Goal: Task Accomplishment & Management: Complete application form

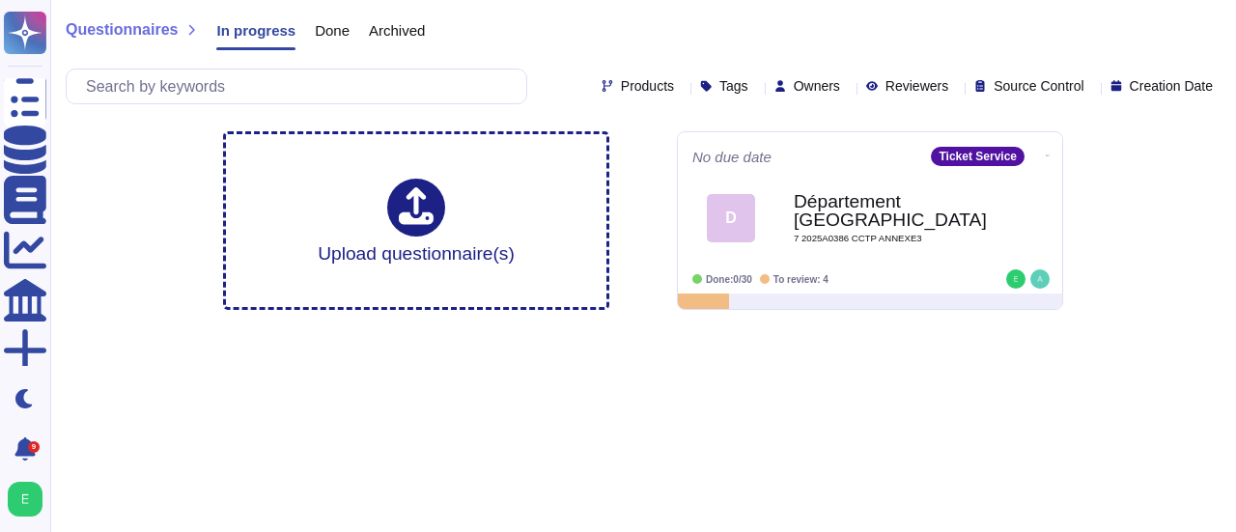
click at [331, 34] on span "Done" at bounding box center [332, 30] width 35 height 14
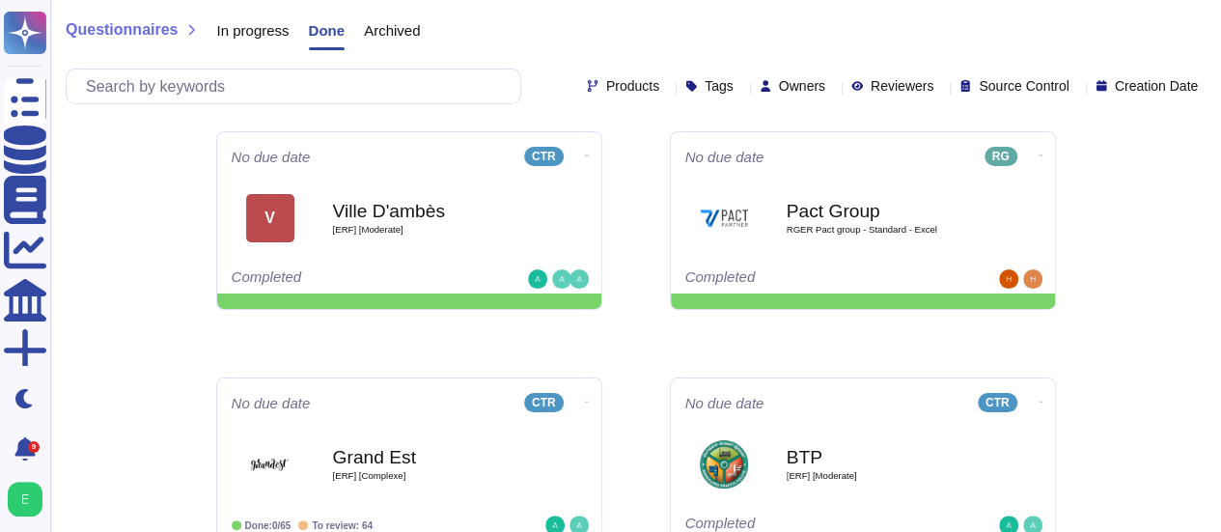
click at [388, 30] on span "Archived" at bounding box center [392, 30] width 56 height 14
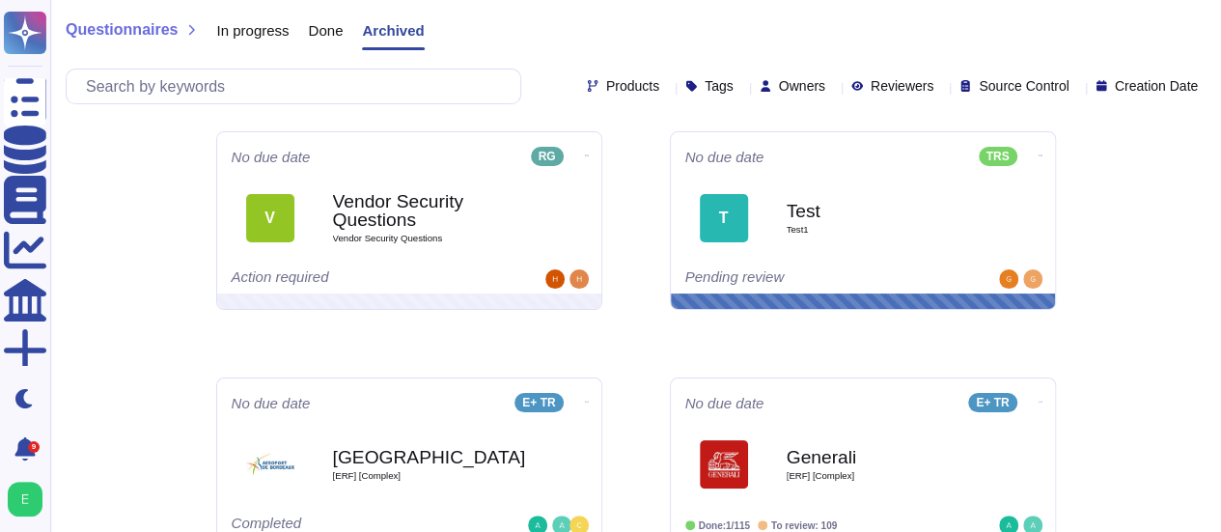
click at [266, 29] on span "In progress" at bounding box center [252, 30] width 72 height 14
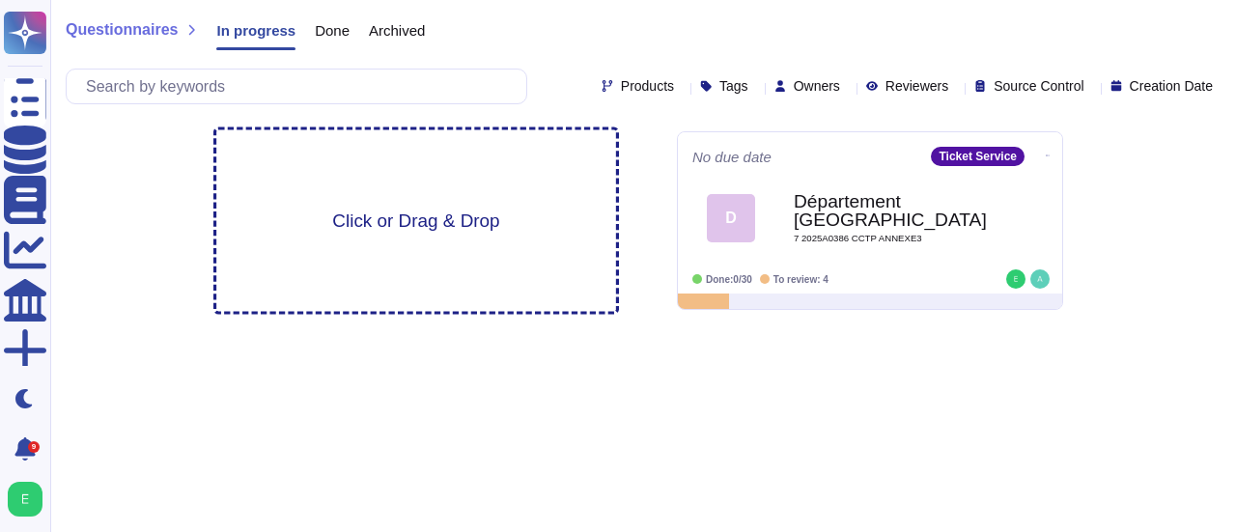
click at [406, 222] on span "Click or Drag & Drop" at bounding box center [415, 220] width 167 height 18
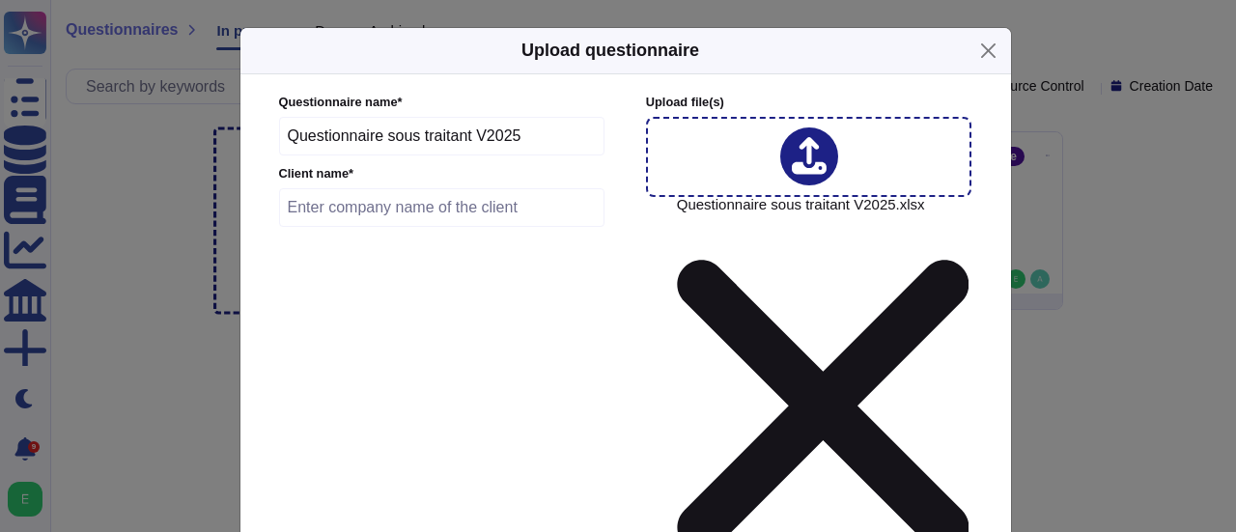
click at [328, 208] on input "text" at bounding box center [442, 207] width 326 height 39
type input "AG2R La Mondiale"
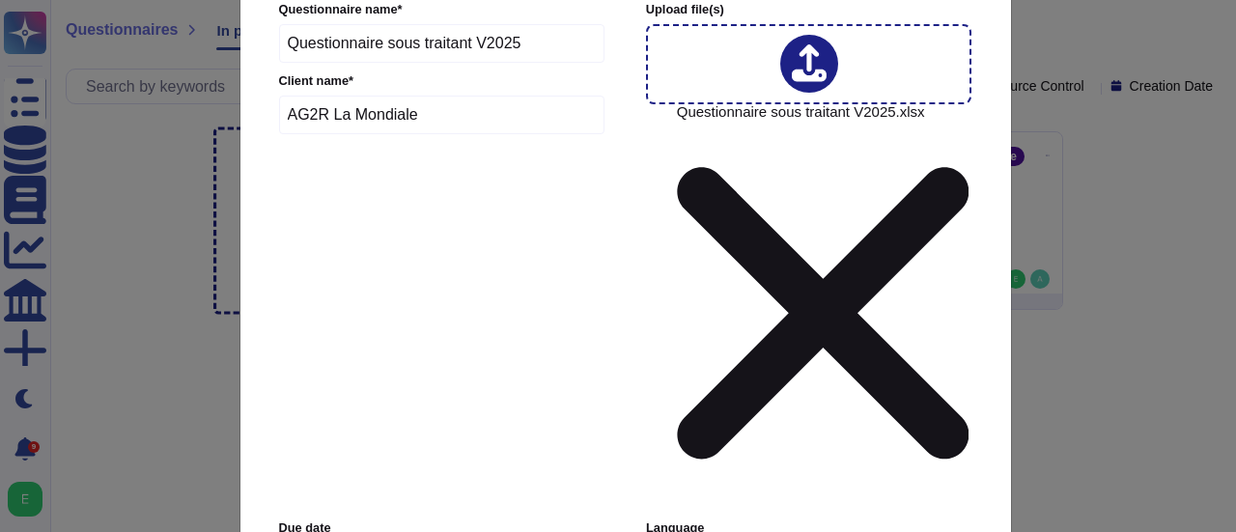
scroll to position [104, 0]
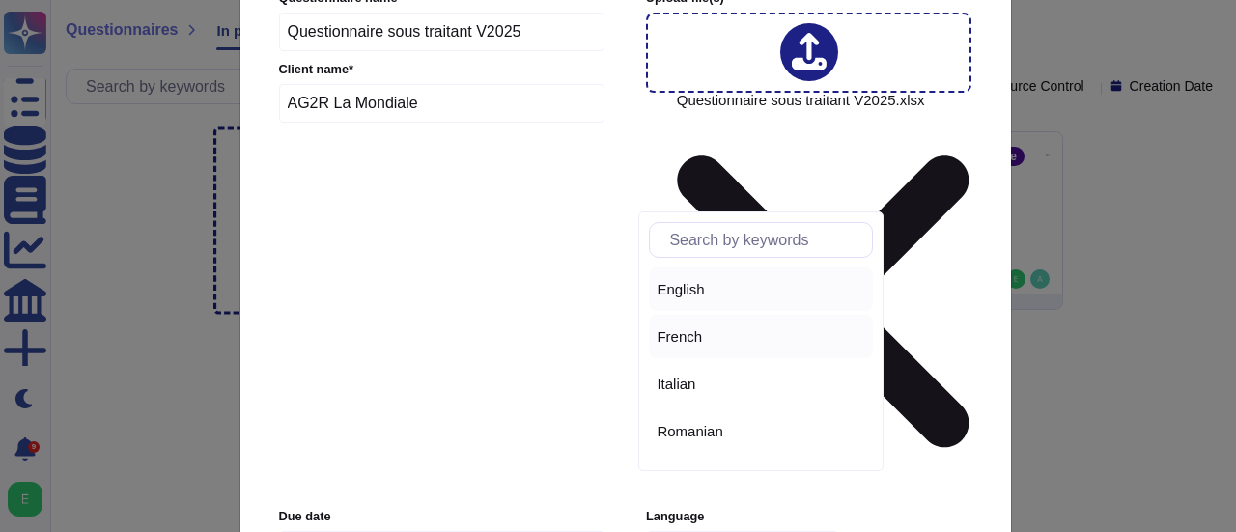
click at [691, 341] on span "French" at bounding box center [678, 336] width 45 height 17
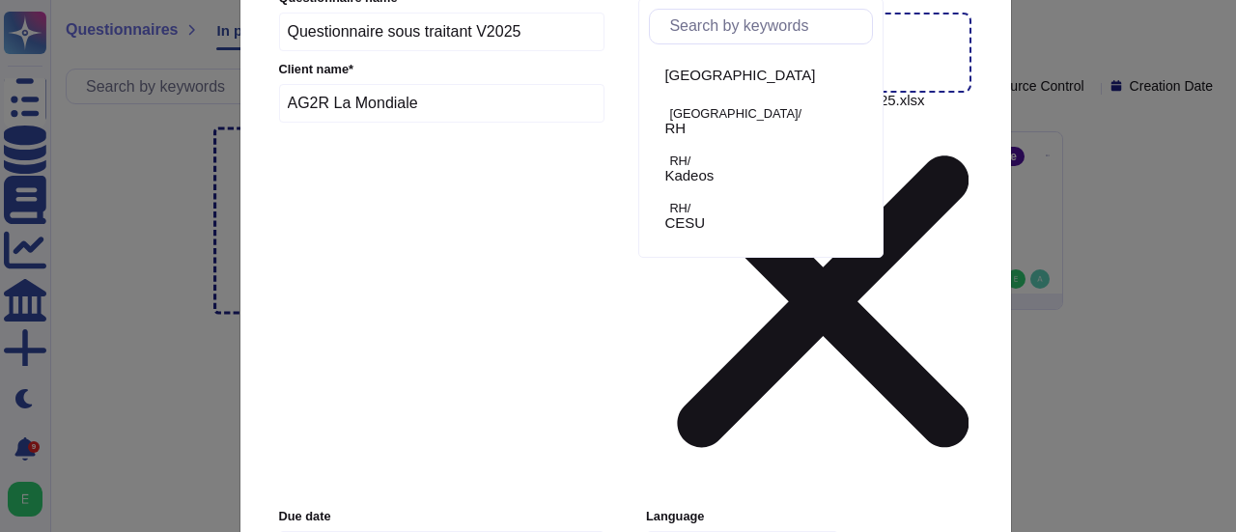
click at [872, 215] on div "[GEOGRAPHIC_DATA] [GEOGRAPHIC_DATA]/ RH RH/ Kadeos RH/ CESU RH/ Ticket Service …" at bounding box center [761, 150] width 224 height 193
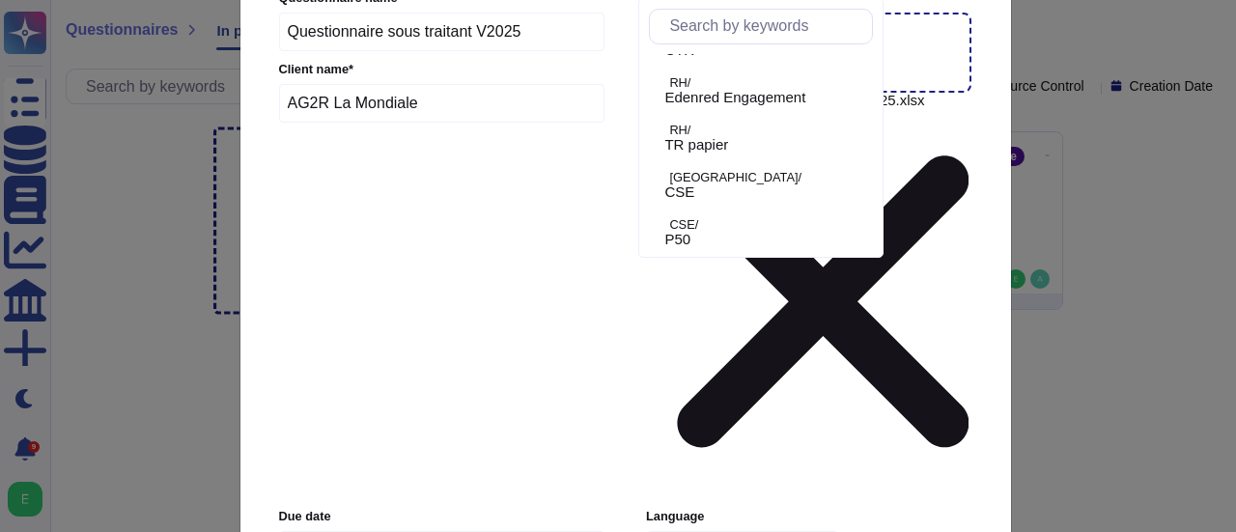
scroll to position [506, 0]
click at [705, 227] on p "CSE/" at bounding box center [767, 223] width 196 height 13
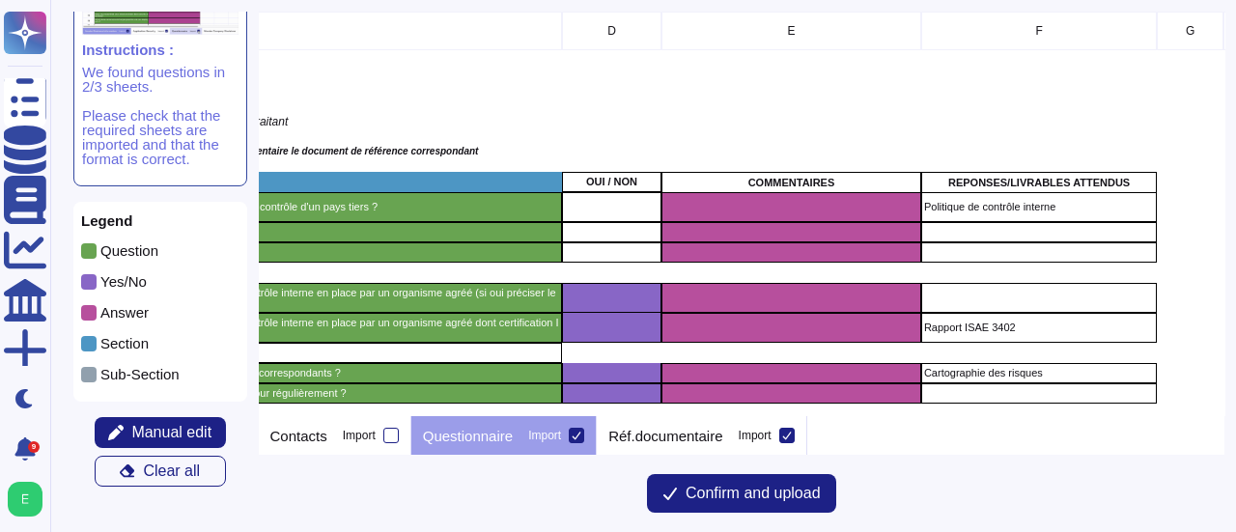
scroll to position [0, 579]
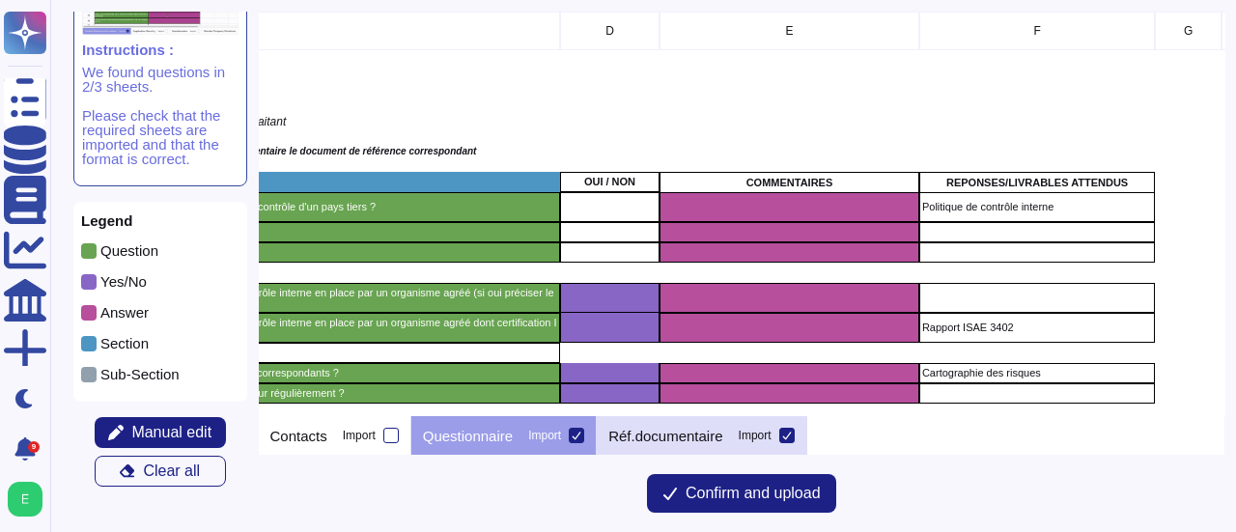
click at [656, 443] on p "Réf.documentaire" at bounding box center [665, 436] width 114 height 14
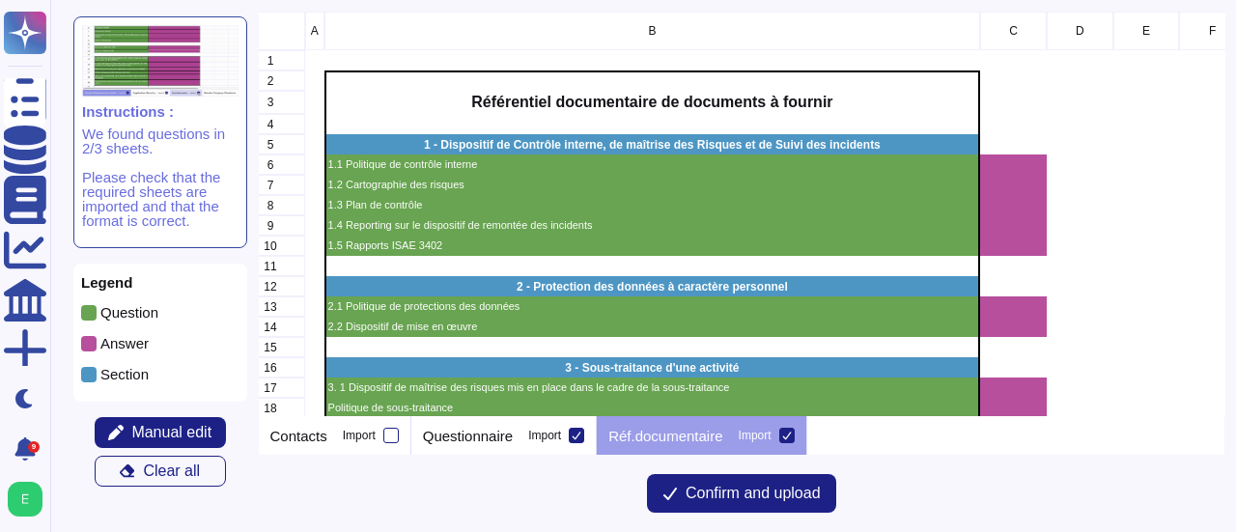
scroll to position [0, 0]
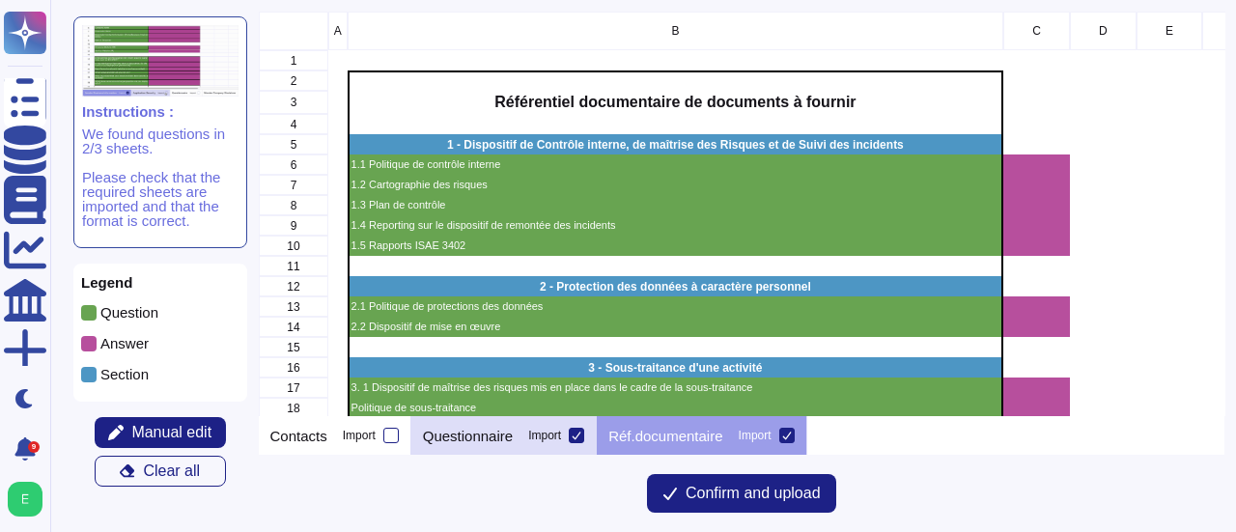
click at [450, 439] on p "Questionnaire" at bounding box center [468, 436] width 90 height 14
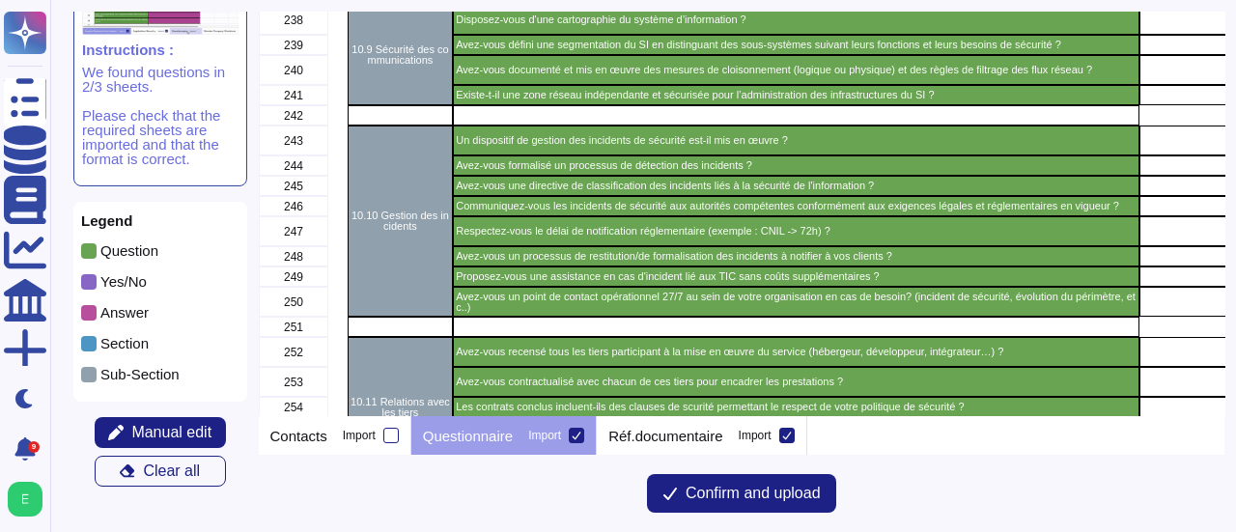
scroll to position [6097, 0]
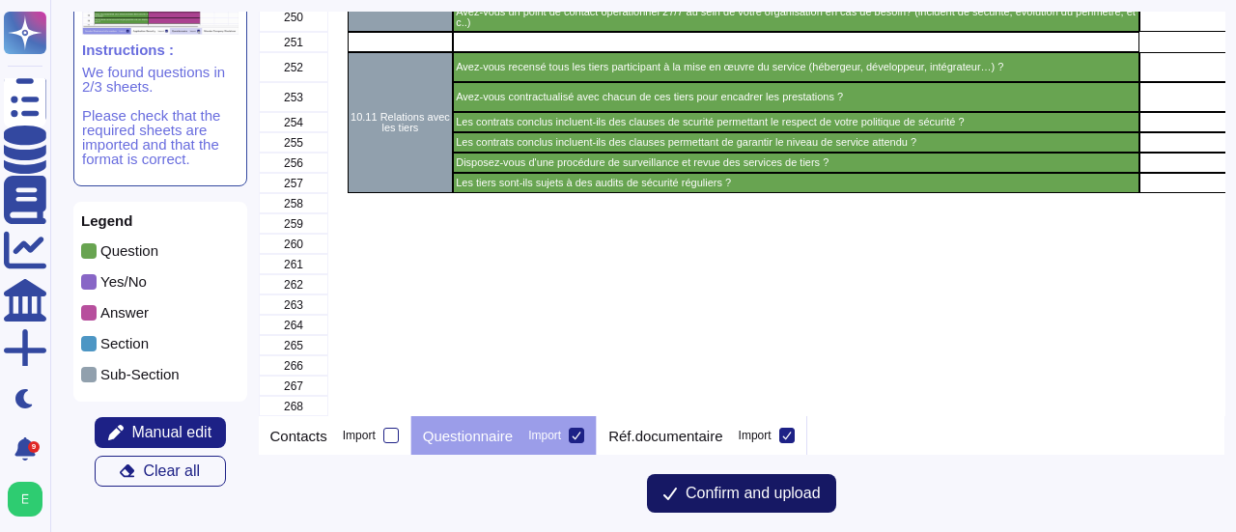
click at [786, 487] on span "Confirm and upload" at bounding box center [752, 493] width 135 height 15
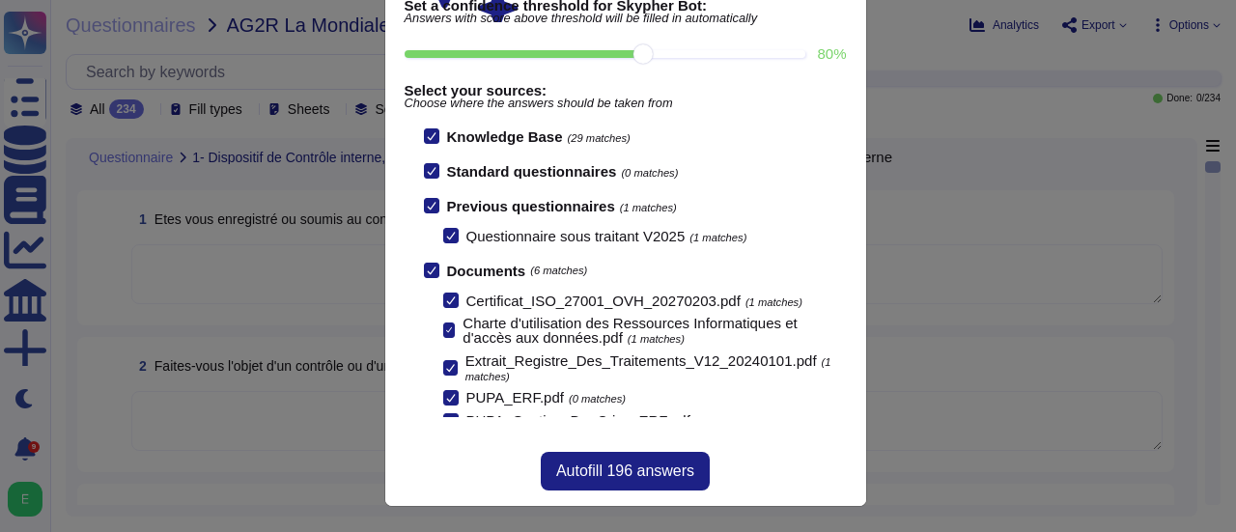
click at [427, 208] on icon at bounding box center [432, 206] width 10 height 10
click at [0, 0] on input "Previous questionnaires (1 matches)" at bounding box center [0, 0] width 0 height 0
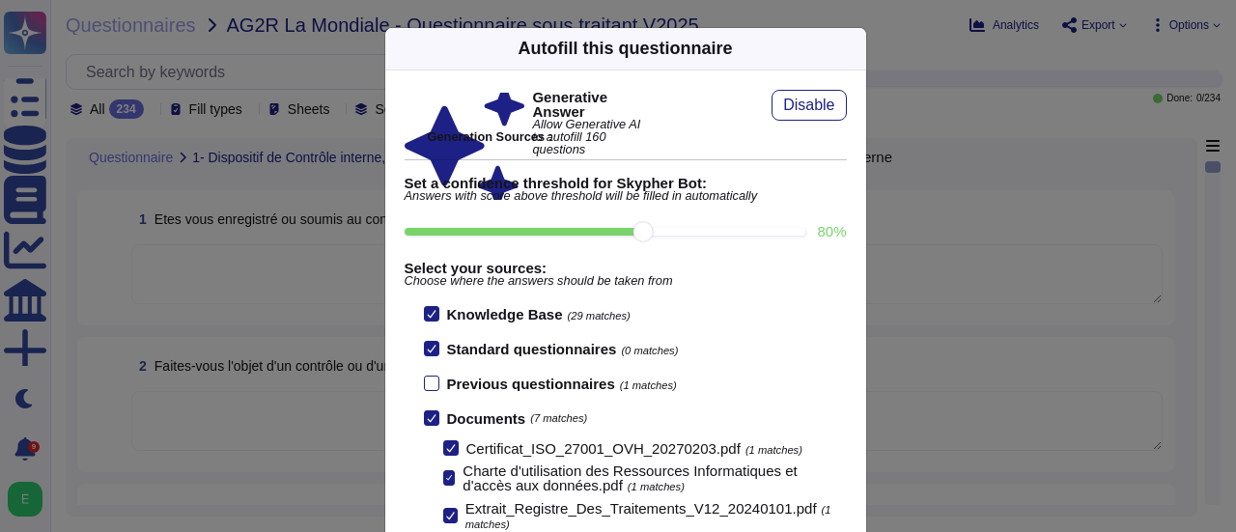
scroll to position [147, 0]
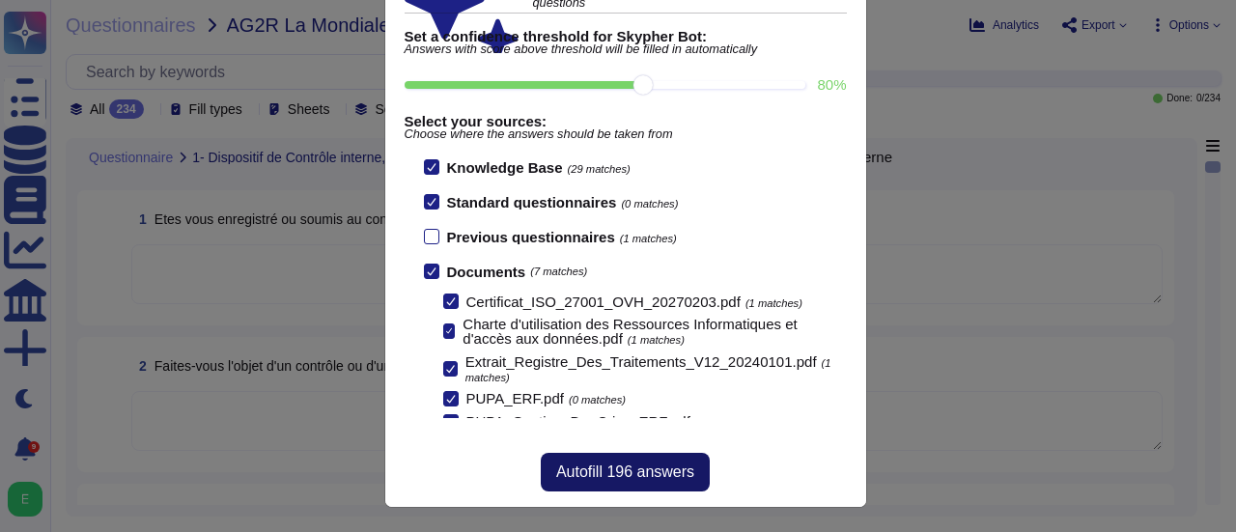
click at [668, 470] on span "Autofill 196 answers" at bounding box center [625, 471] width 138 height 15
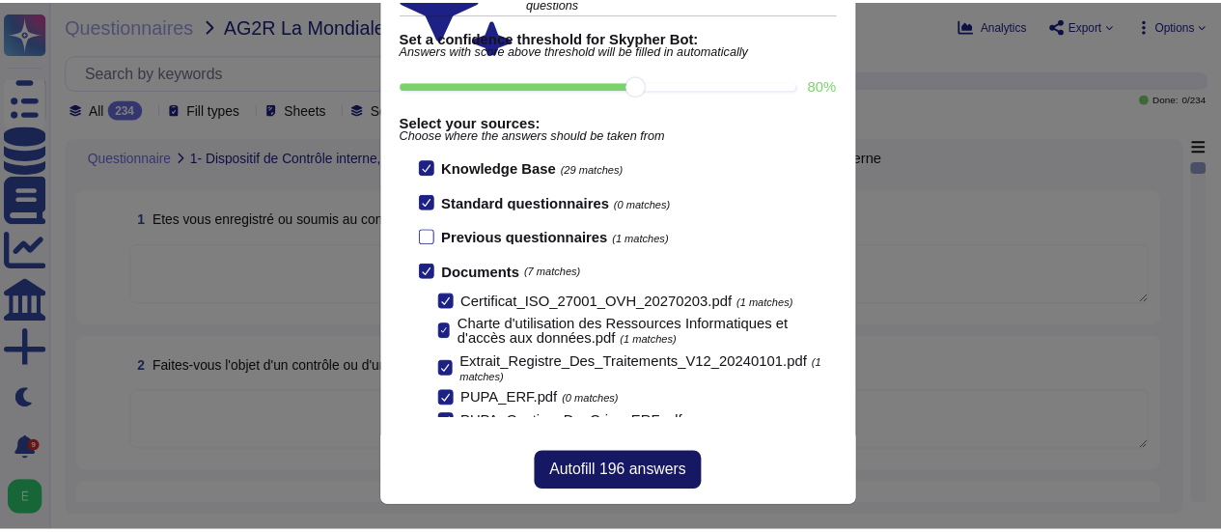
scroll to position [124, 0]
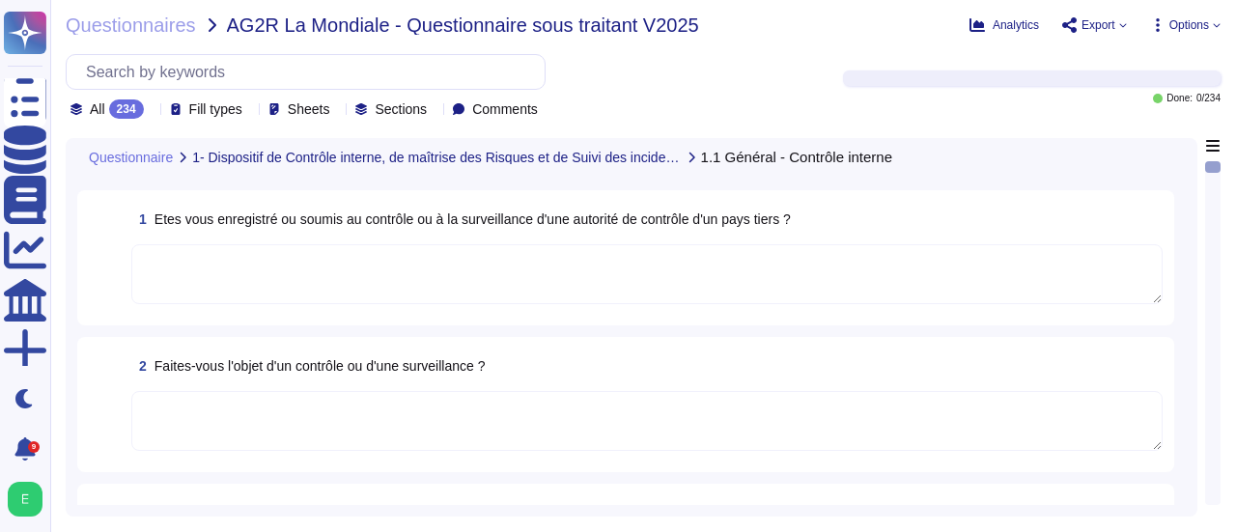
type textarea "Oui, Edenred France fait l'objet d'un contrôle et d'une surveillance rigoureux.…"
type textarea "Oui, Edenred France a mis en place un programme de contrôle annuel qui couvre t…"
type textarea "Edenred [DEMOGRAPHIC_DATA] ne détient pas directement de certifications de sécu…"
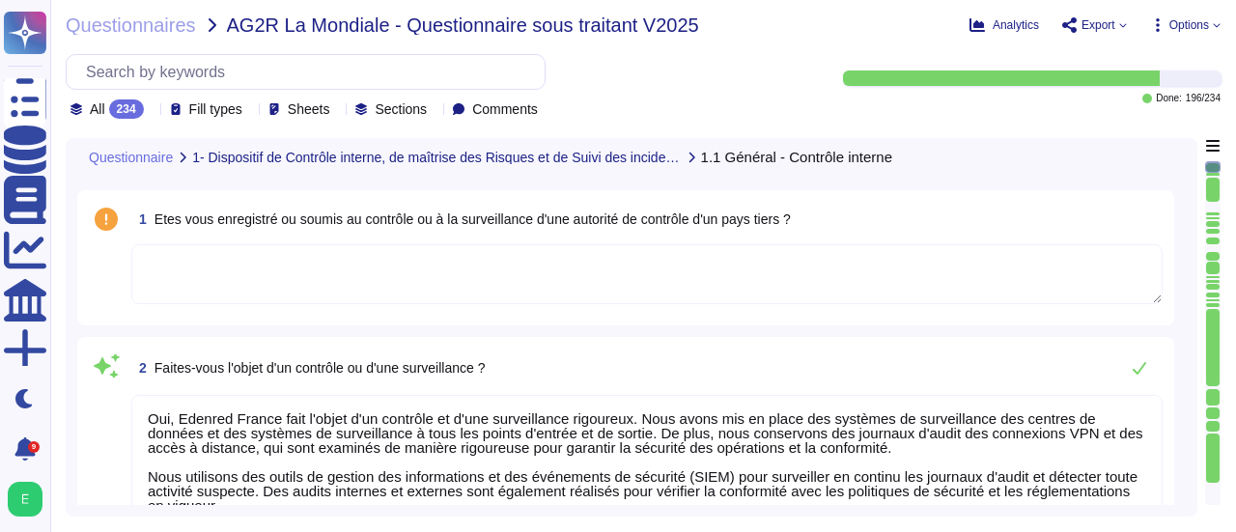
click at [152, 117] on div "All 234" at bounding box center [110, 108] width 81 height 19
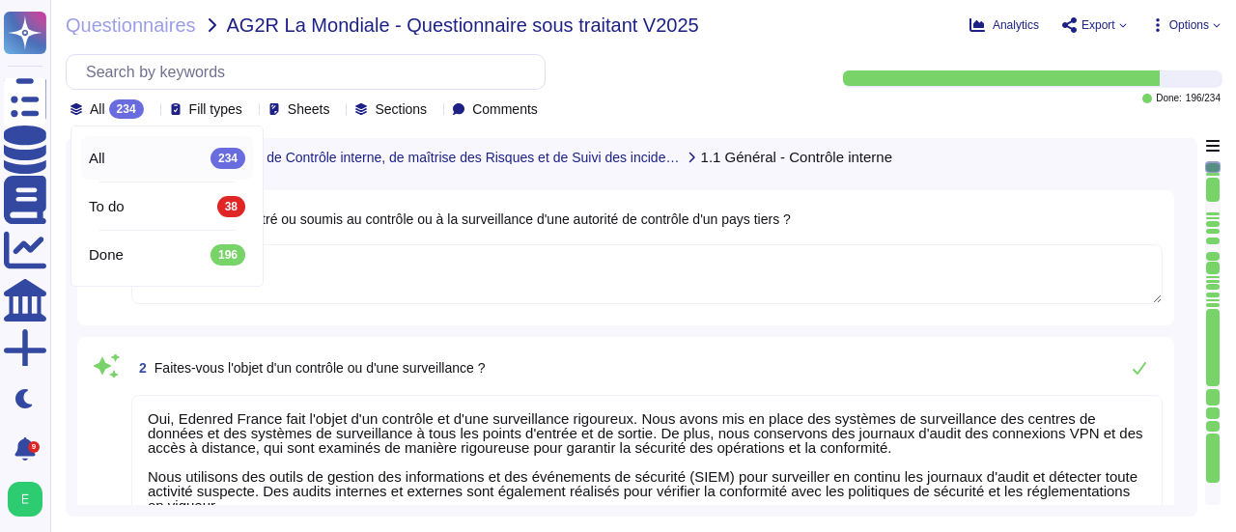
click at [152, 117] on div "All 234" at bounding box center [110, 108] width 81 height 19
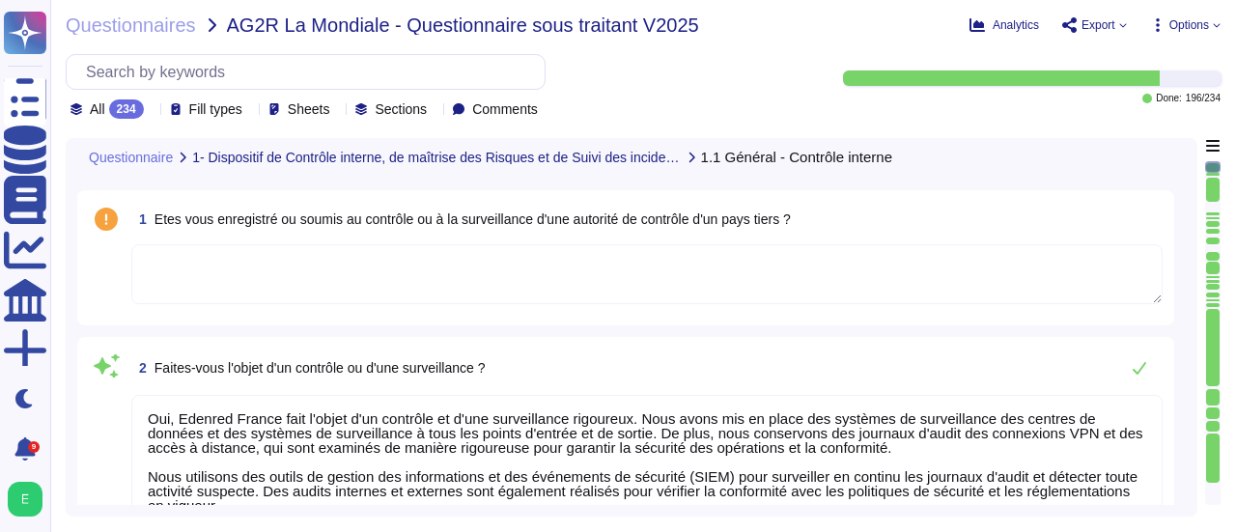
click at [152, 117] on div "All 234" at bounding box center [110, 108] width 81 height 19
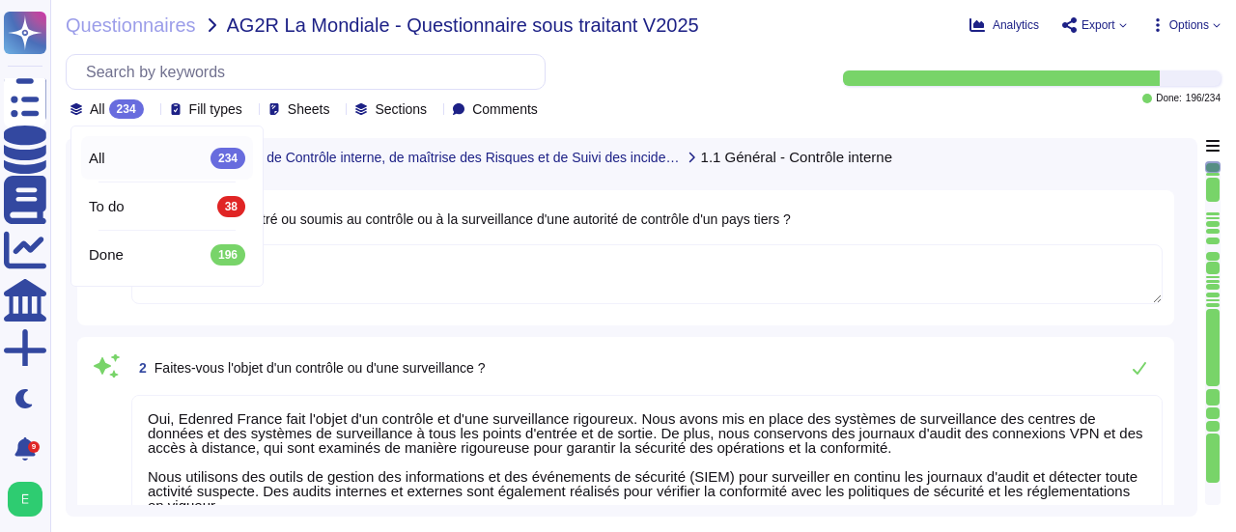
click at [152, 117] on div "All 234" at bounding box center [110, 108] width 81 height 19
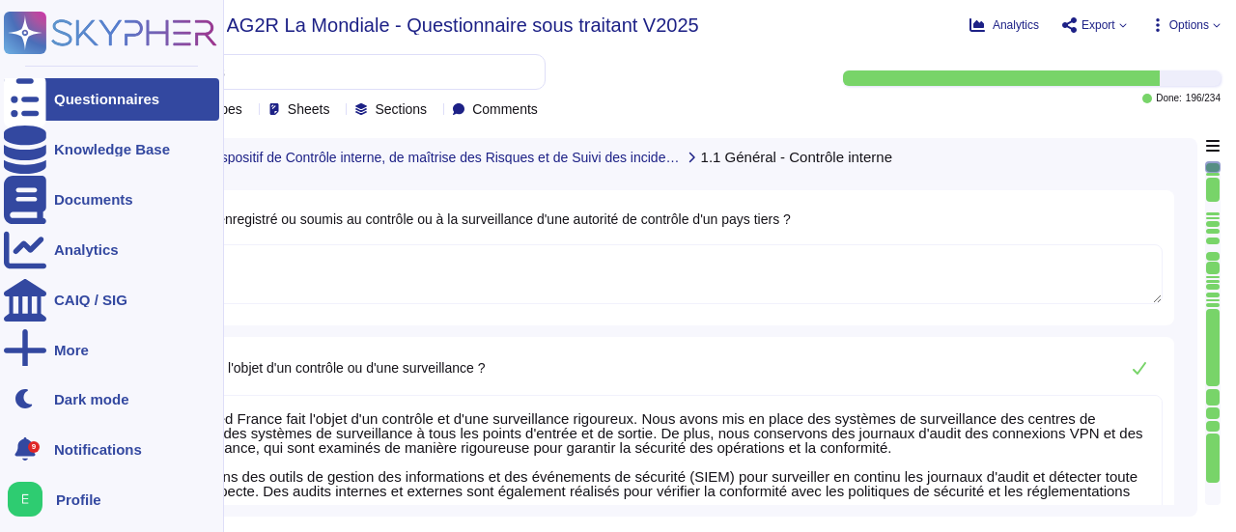
click at [86, 105] on div "Questionnaires" at bounding box center [106, 99] width 105 height 14
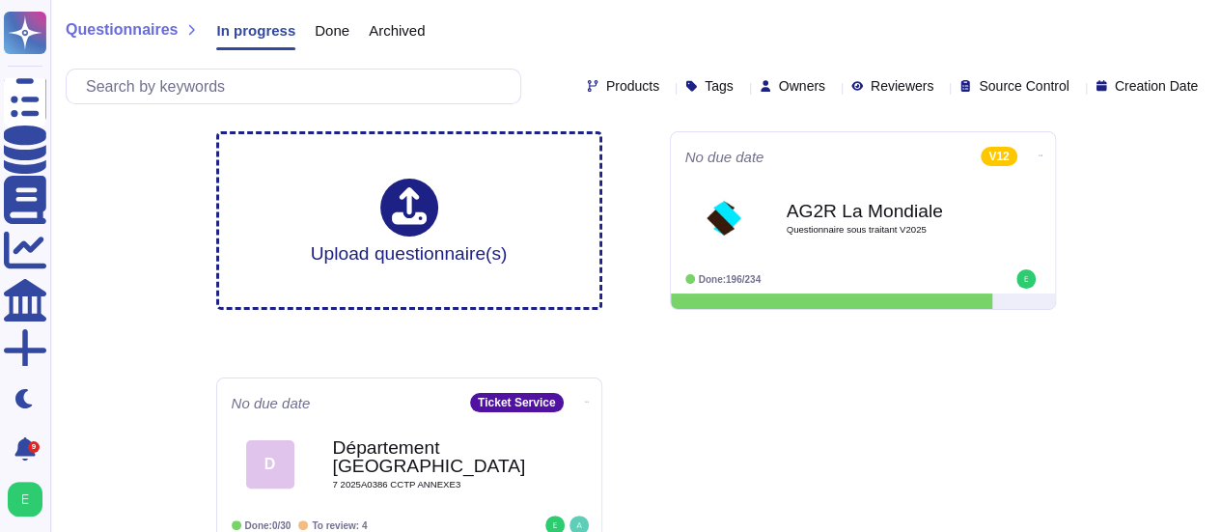
click at [334, 35] on span "Done" at bounding box center [332, 30] width 35 height 14
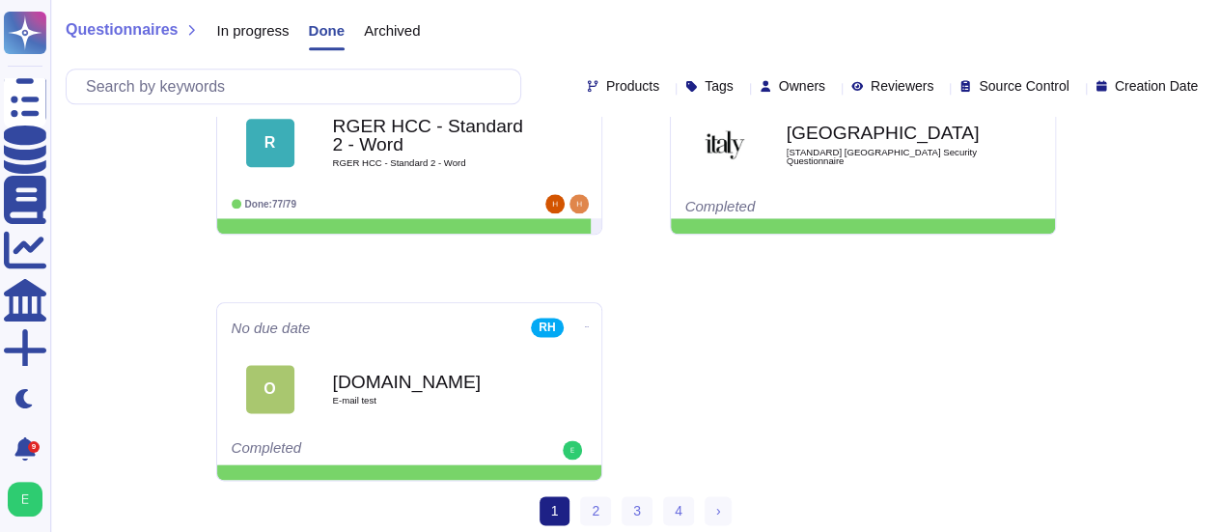
scroll to position [1064, 0]
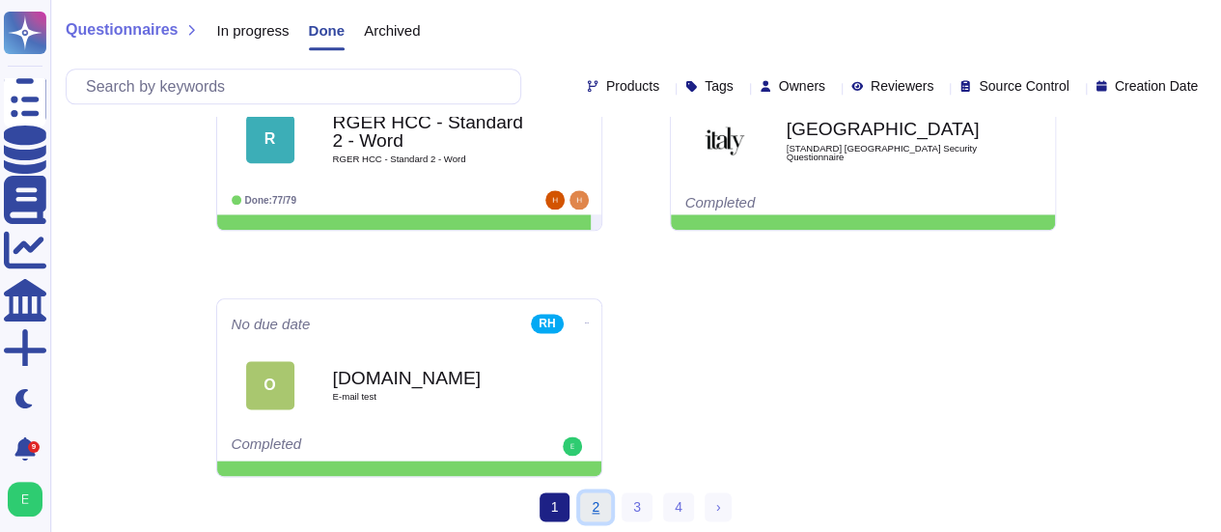
click at [608, 506] on link "2" at bounding box center [595, 506] width 31 height 29
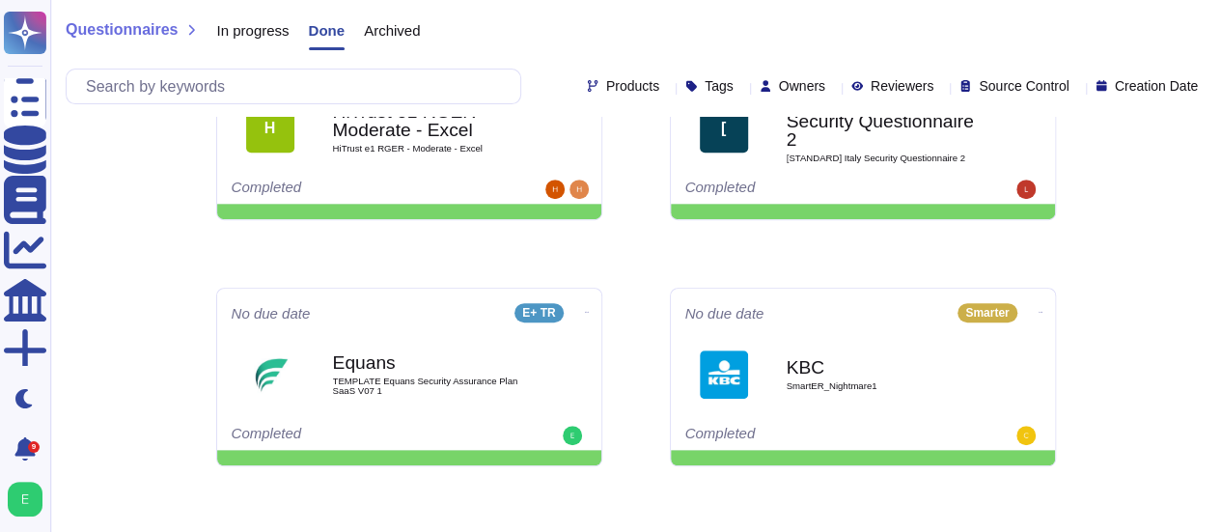
scroll to position [348, 0]
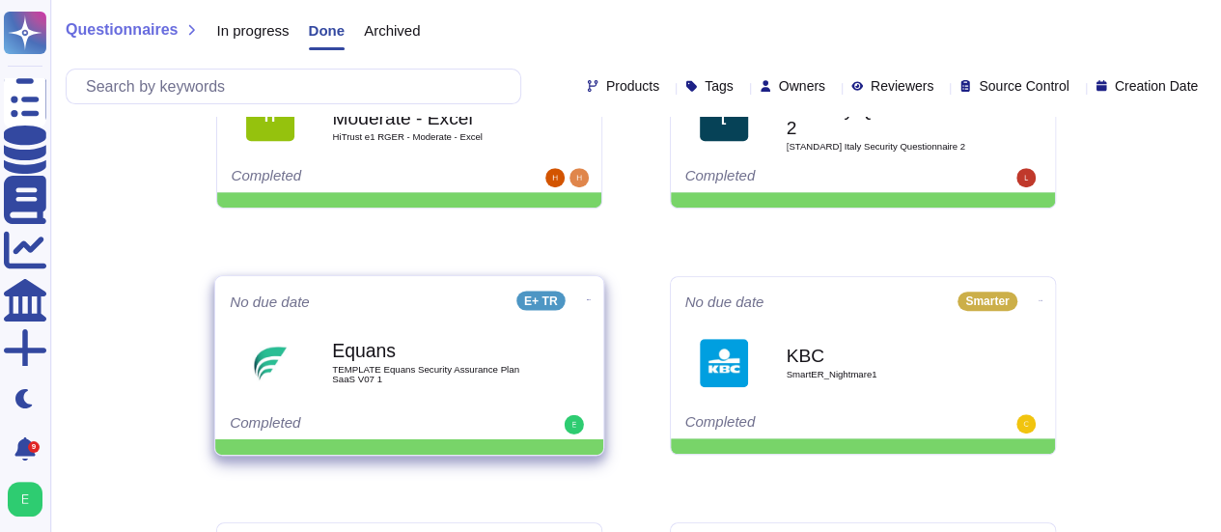
click at [444, 378] on span "TEMPLATE Equans Security Assurance Plan SaaS V07 1" at bounding box center [429, 374] width 195 height 18
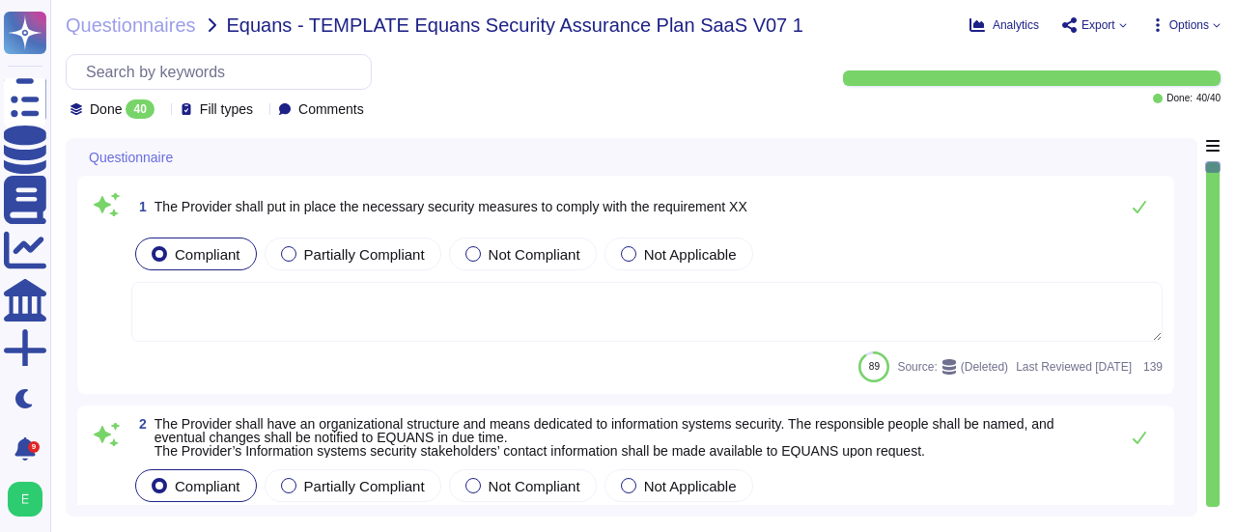
type textarea "Edenred France has established an Information Security organization with dedica…"
type textarea "Yes, we have an Information Security Policy that defines the strategy, major ru…"
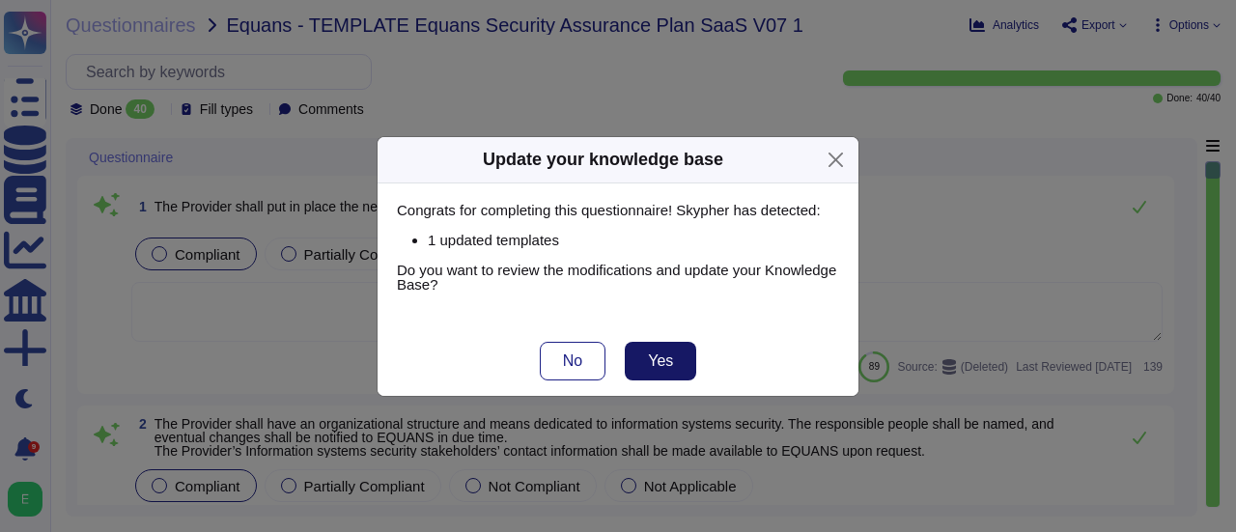
click at [676, 360] on button "Yes" at bounding box center [660, 361] width 71 height 39
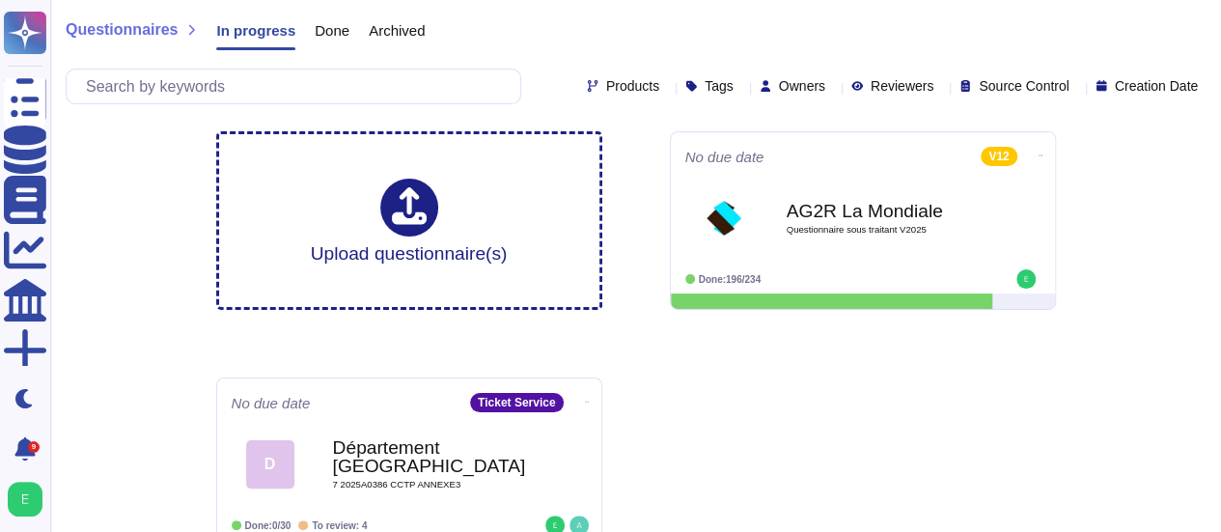
click at [334, 38] on span "Done" at bounding box center [332, 30] width 35 height 14
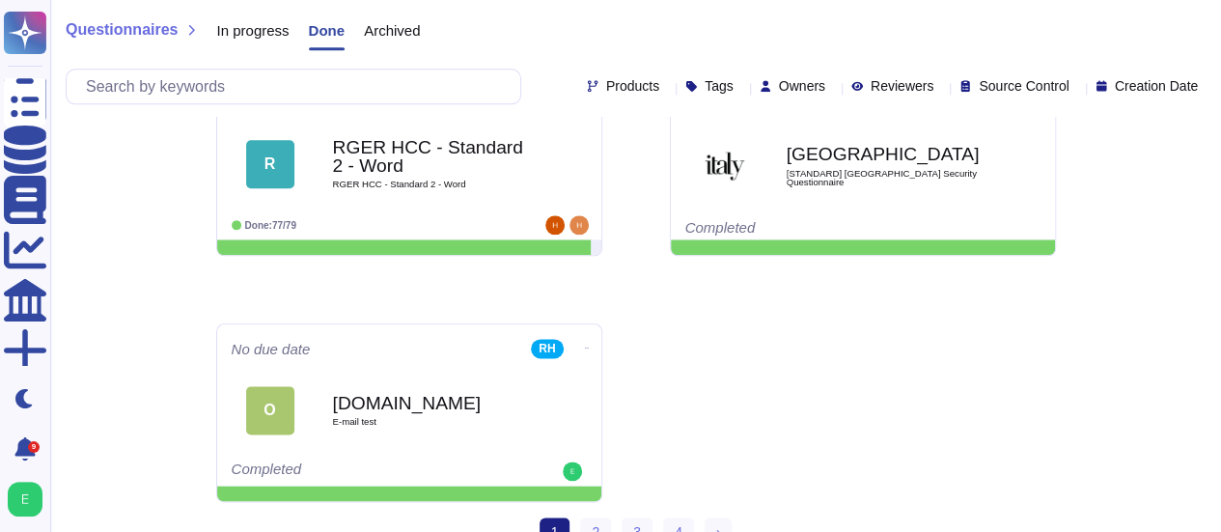
scroll to position [1064, 0]
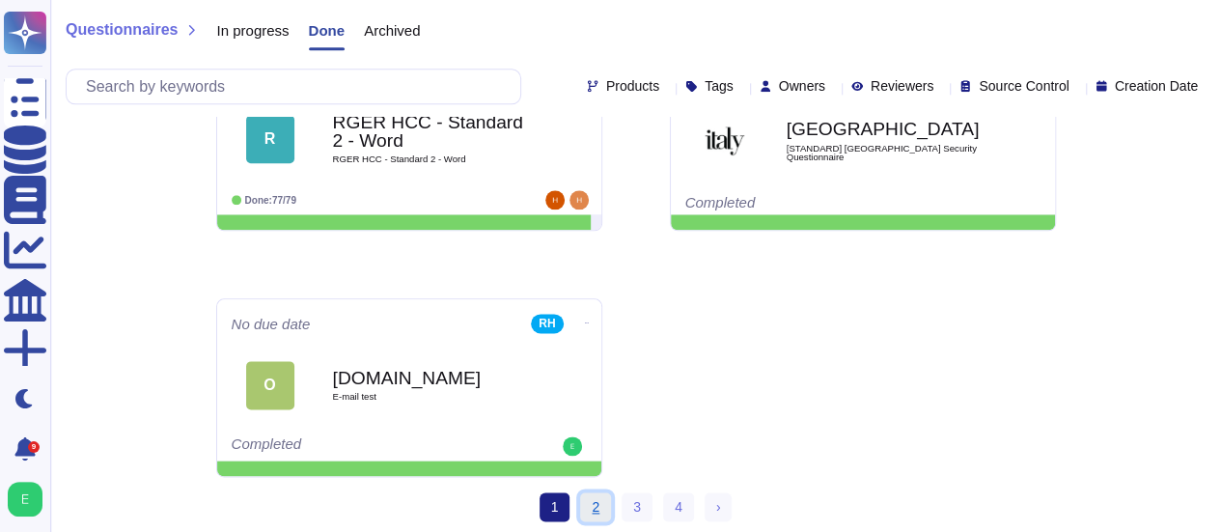
click at [598, 513] on link "2" at bounding box center [595, 506] width 31 height 29
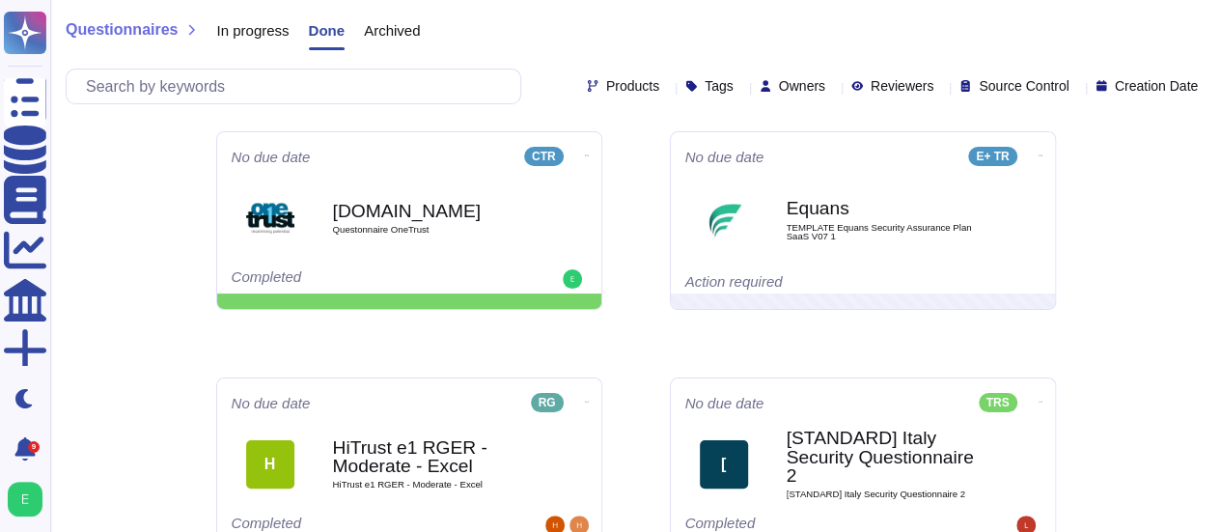
scroll to position [465, 0]
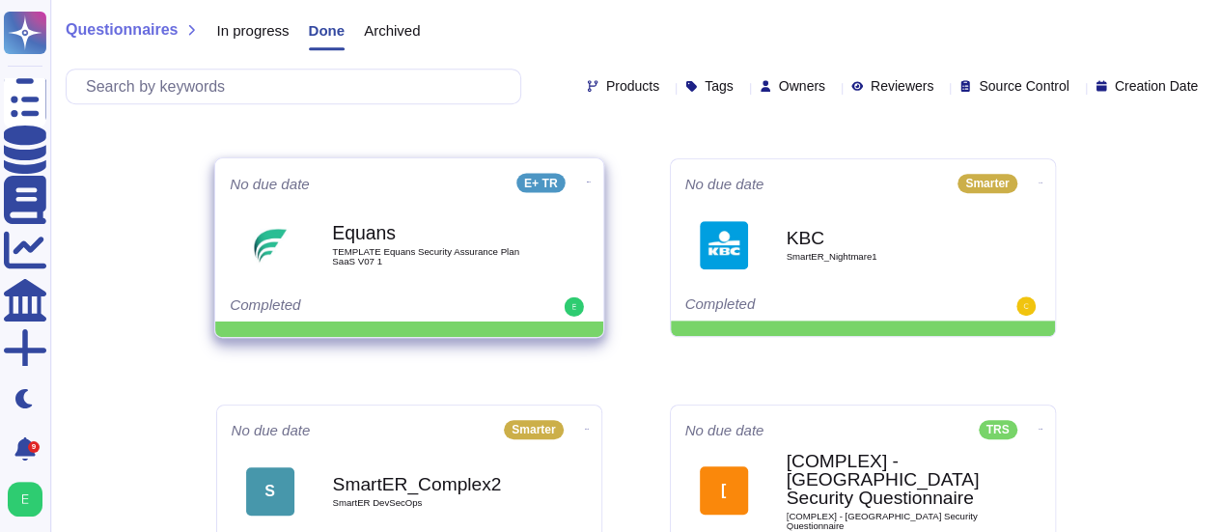
click at [419, 224] on b "Equans" at bounding box center [429, 233] width 195 height 18
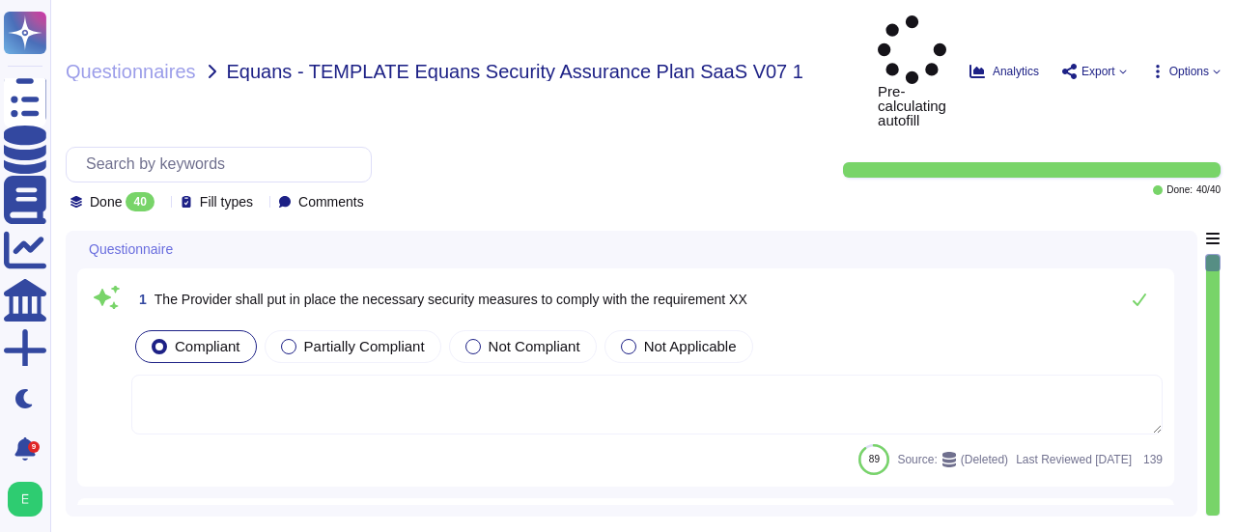
type textarea "Edenred France has established an Information Security organization with dedica…"
type textarea "Yes, we have an Information Security Policy that defines the strategy, major ru…"
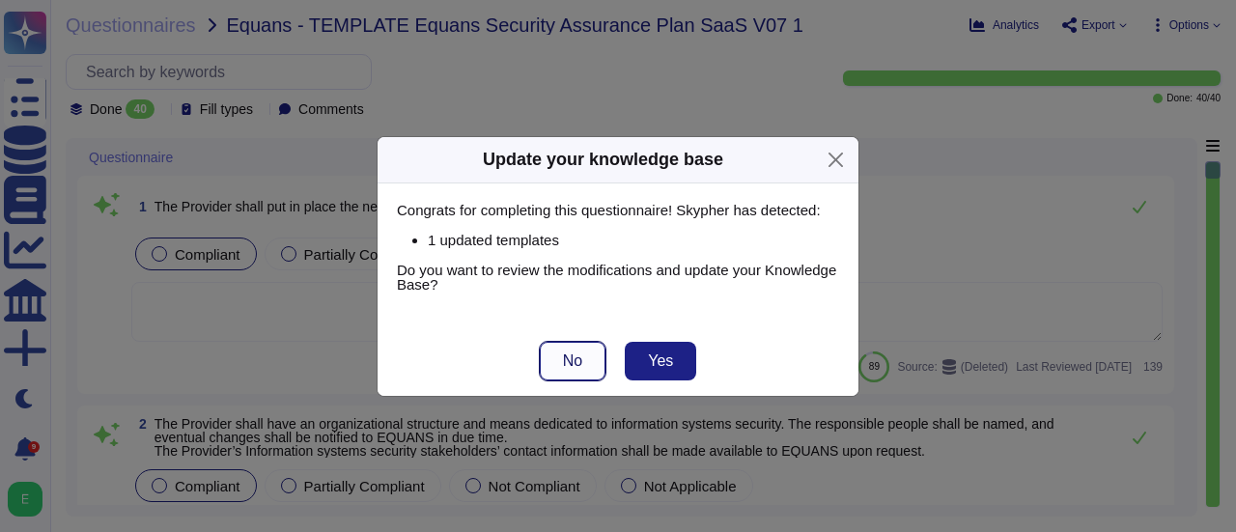
click at [596, 367] on button "No" at bounding box center [573, 361] width 66 height 39
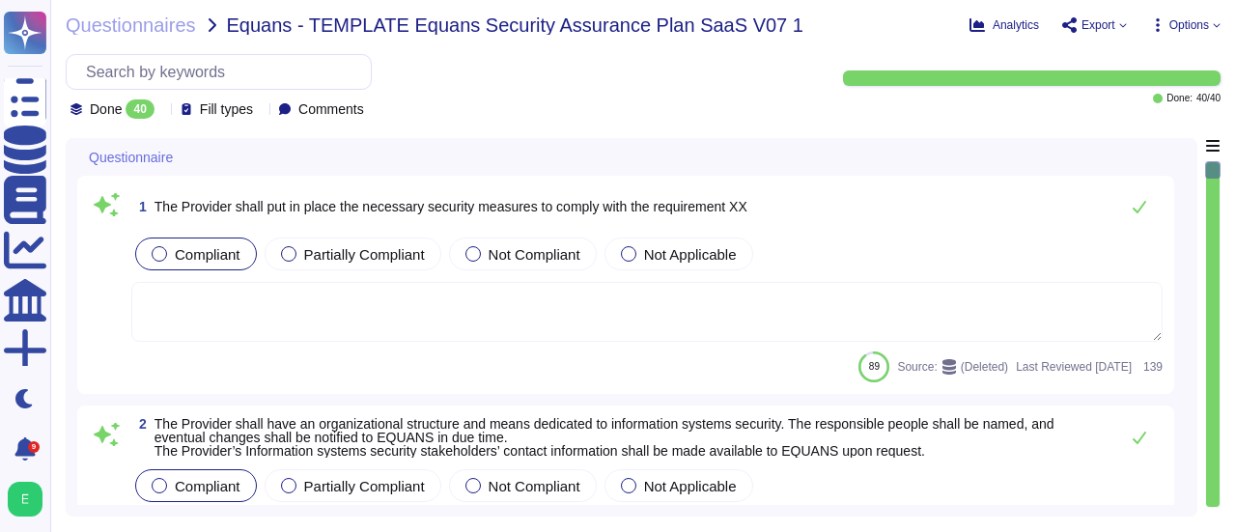
click at [1201, 327] on div "Questionnaire 1 The Provider shall put in place the necessary security measures…" at bounding box center [643, 327] width 1154 height 378
click at [1213, 181] on div at bounding box center [1213, 334] width 14 height 345
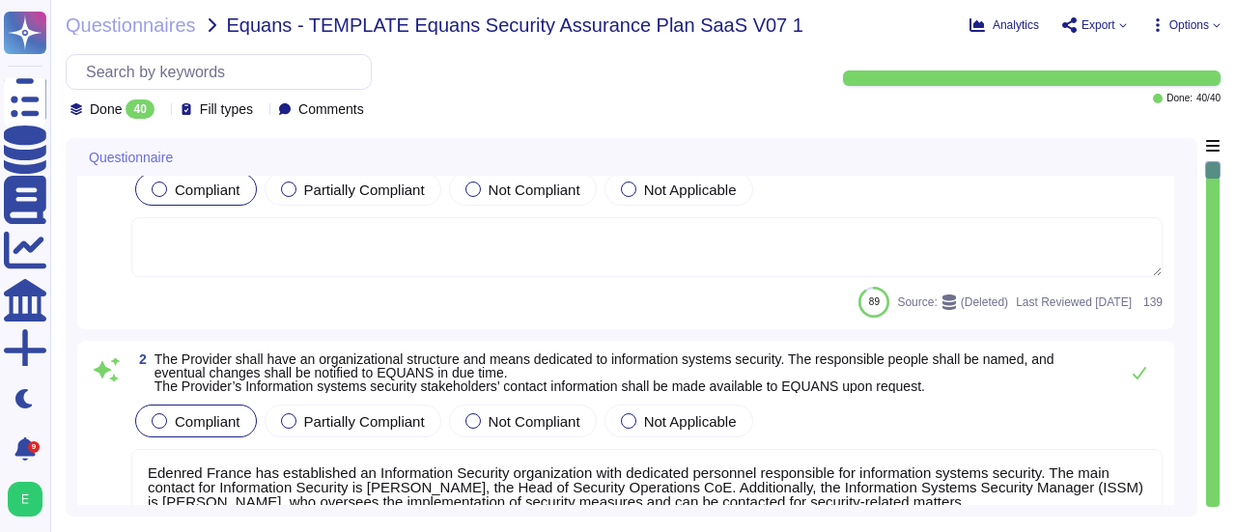
type textarea "Edenred France can provide relevant documents attesting to security certificati…"
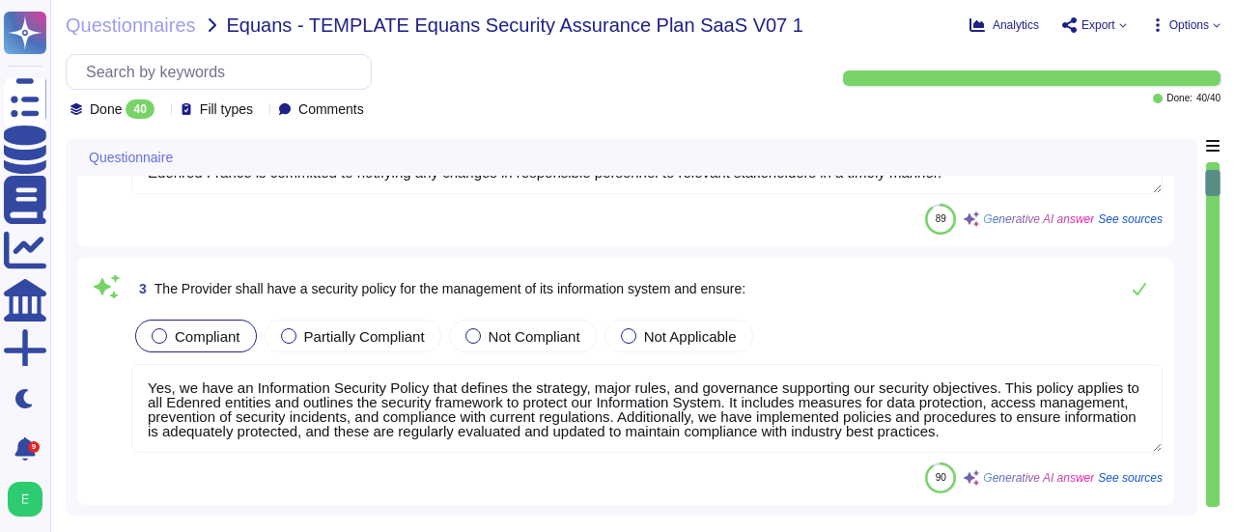
type textarea "Edenred France has a formal, documented, and management-supported program for e…"
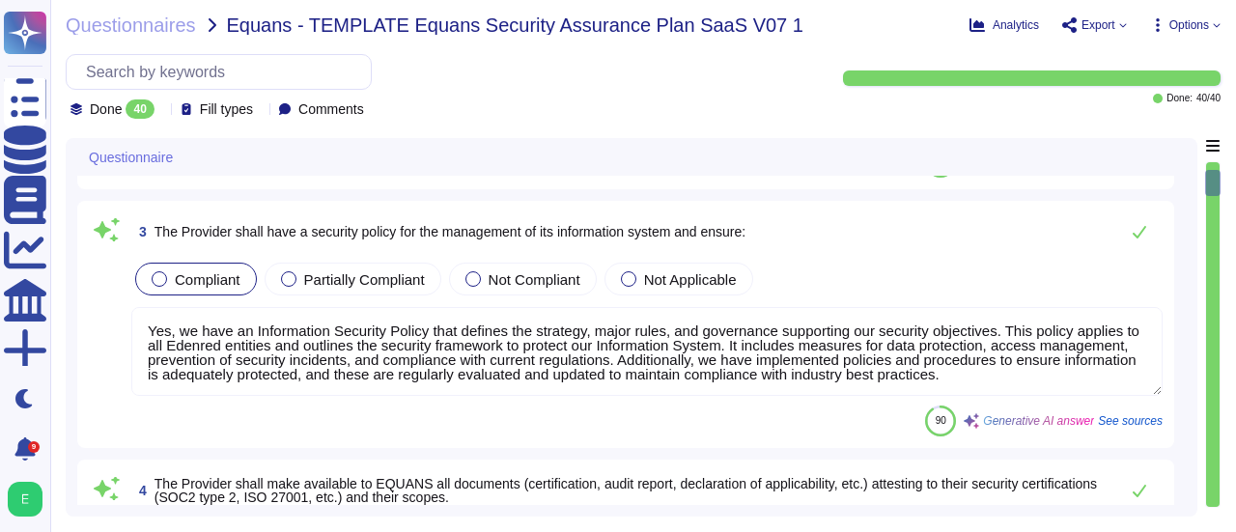
click at [1214, 217] on div at bounding box center [1213, 334] width 14 height 345
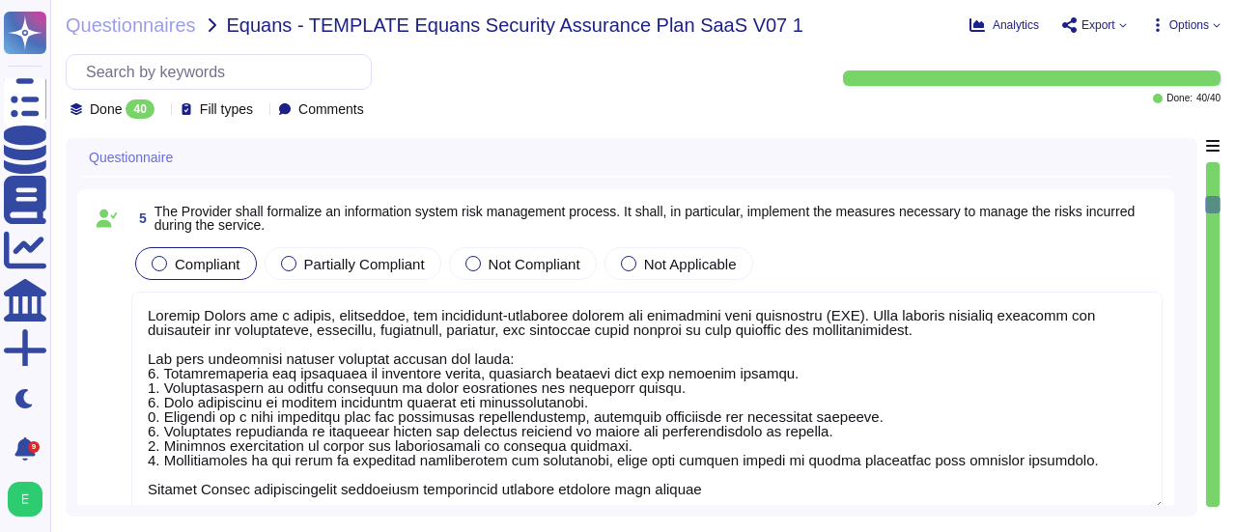
click at [1214, 217] on div at bounding box center [1213, 334] width 14 height 345
type textarea "Edenred France prioritizes security and has implemented various physical securi…"
type textarea "Edenred France provides dedicated instances or a shared environment depending o…"
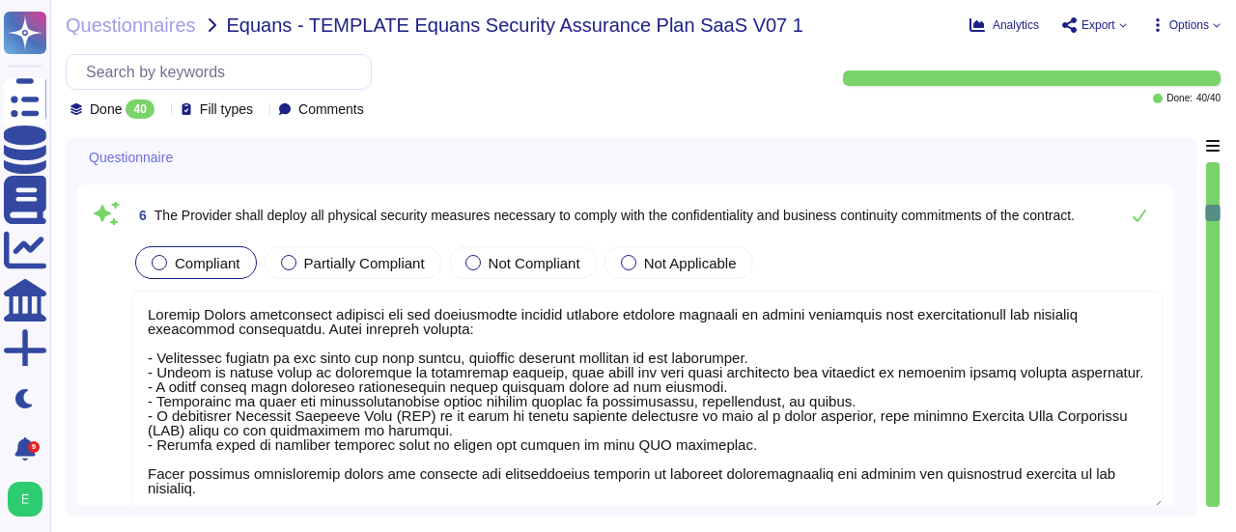
type textarea "Edenred France has implemented a comprehensive security awareness plan that inc…"
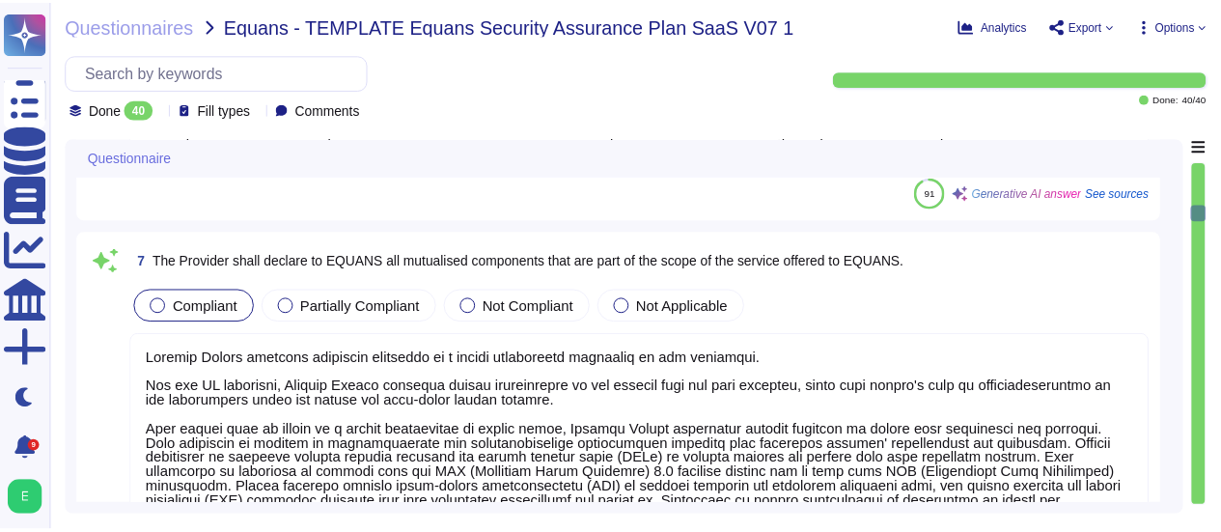
scroll to position [1771, 0]
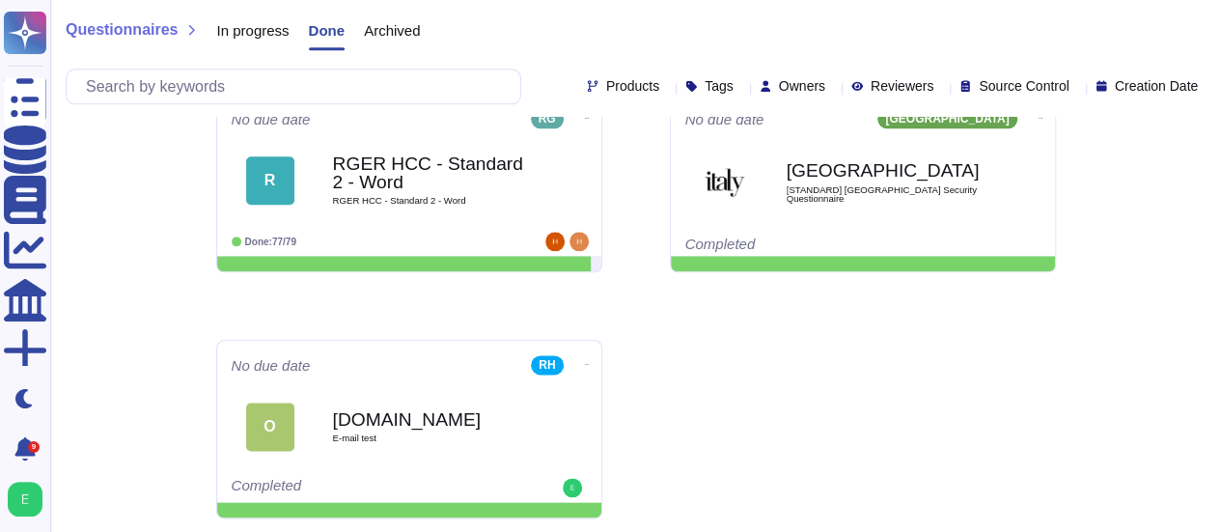
scroll to position [1064, 0]
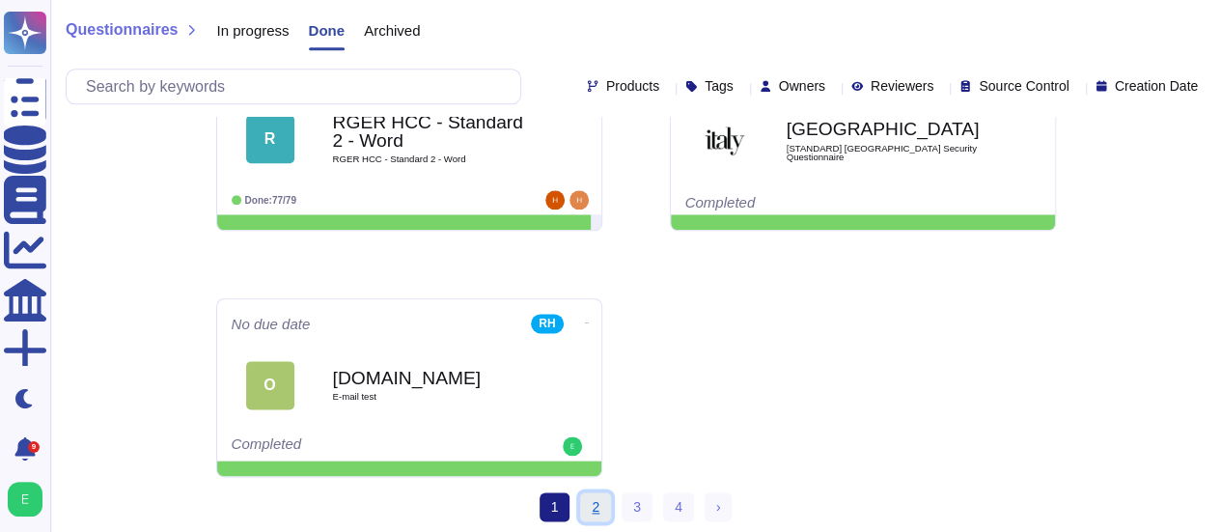
click at [595, 505] on link "2" at bounding box center [595, 506] width 31 height 29
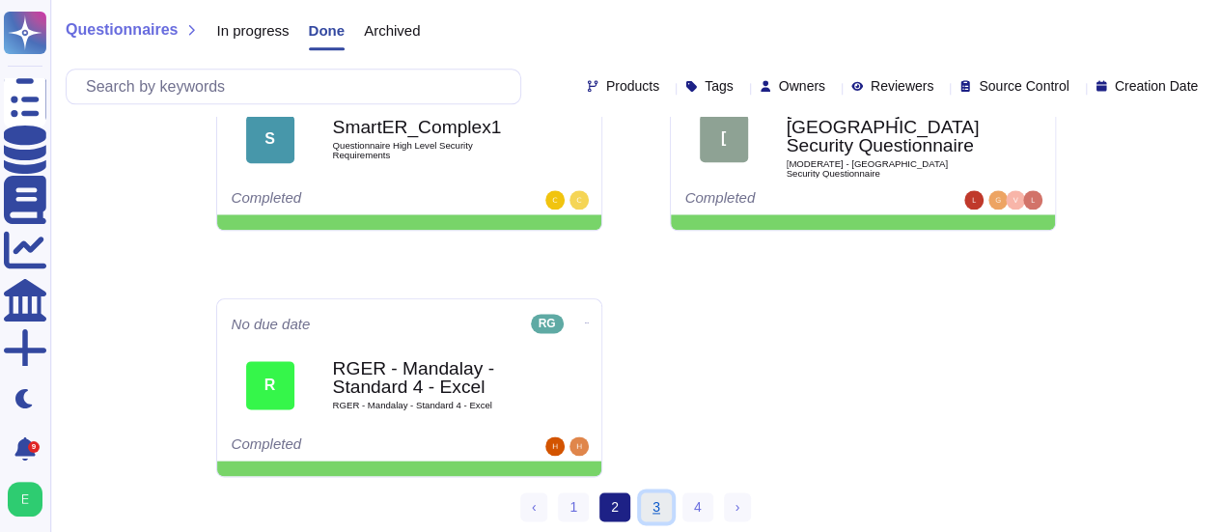
click at [657, 510] on link "3" at bounding box center [656, 506] width 31 height 29
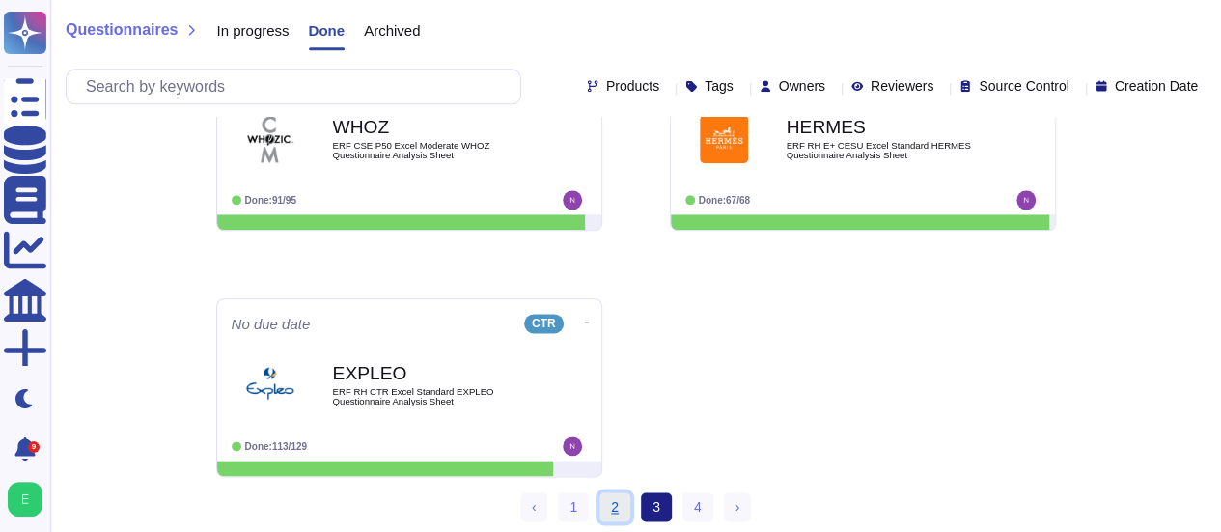
click at [608, 503] on link "2" at bounding box center [614, 506] width 31 height 29
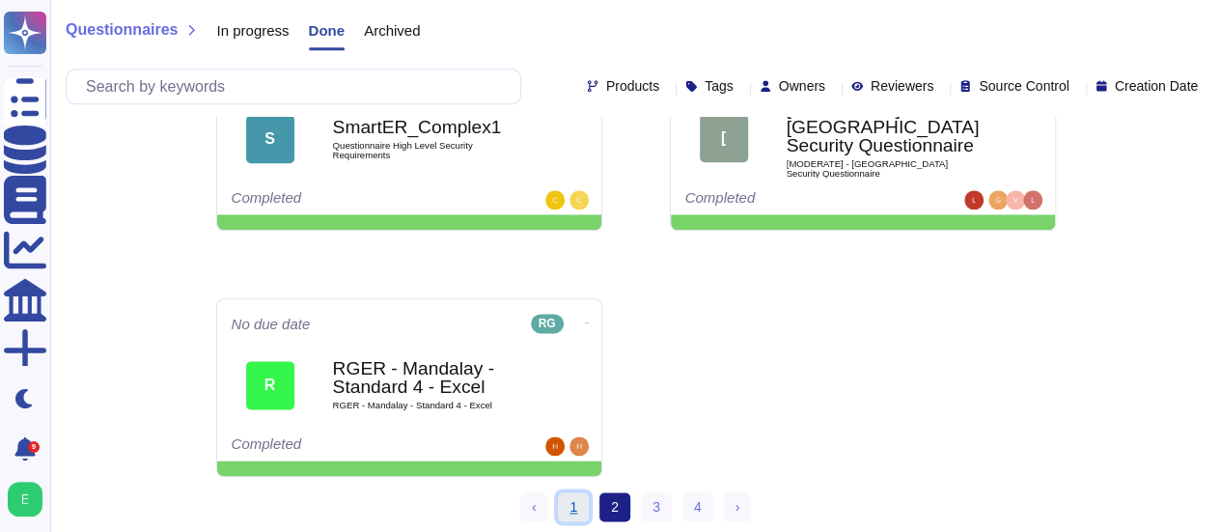
click at [570, 505] on link "1" at bounding box center [573, 506] width 31 height 29
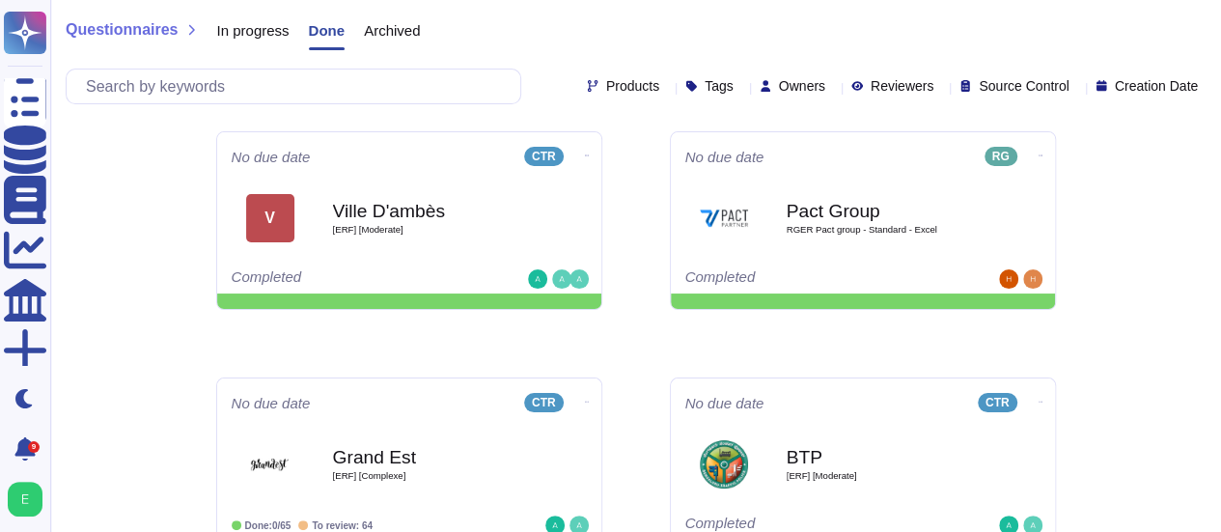
click at [405, 28] on span "Archived" at bounding box center [392, 30] width 56 height 14
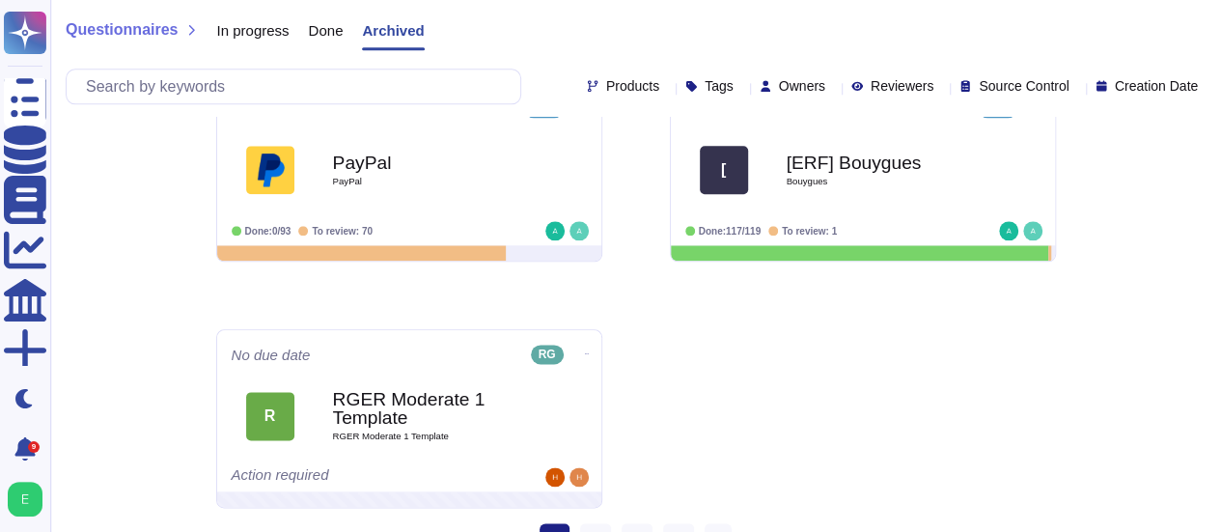
scroll to position [1064, 0]
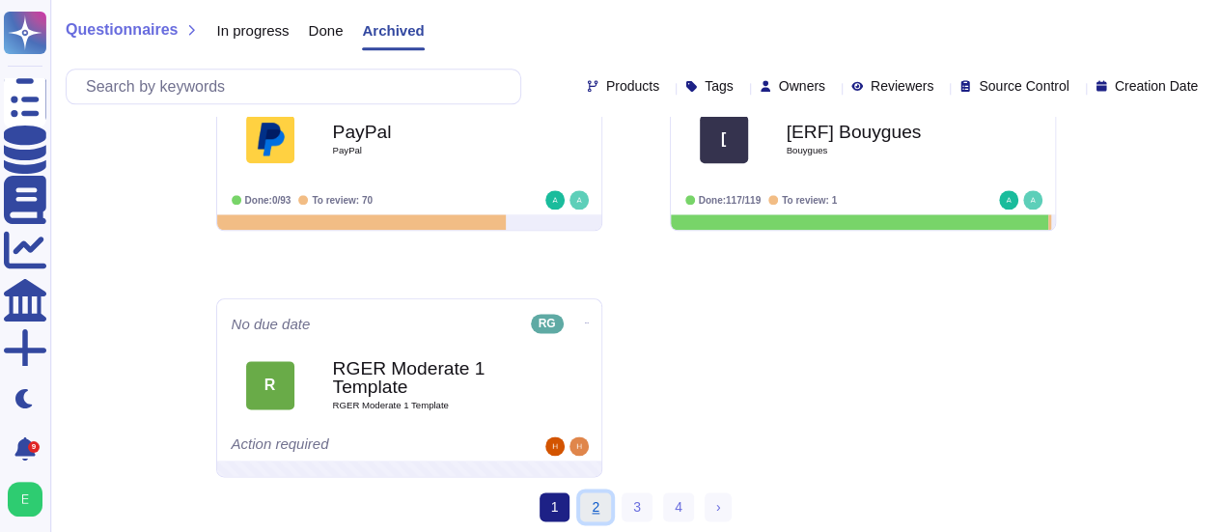
click at [596, 510] on link "2" at bounding box center [595, 506] width 31 height 29
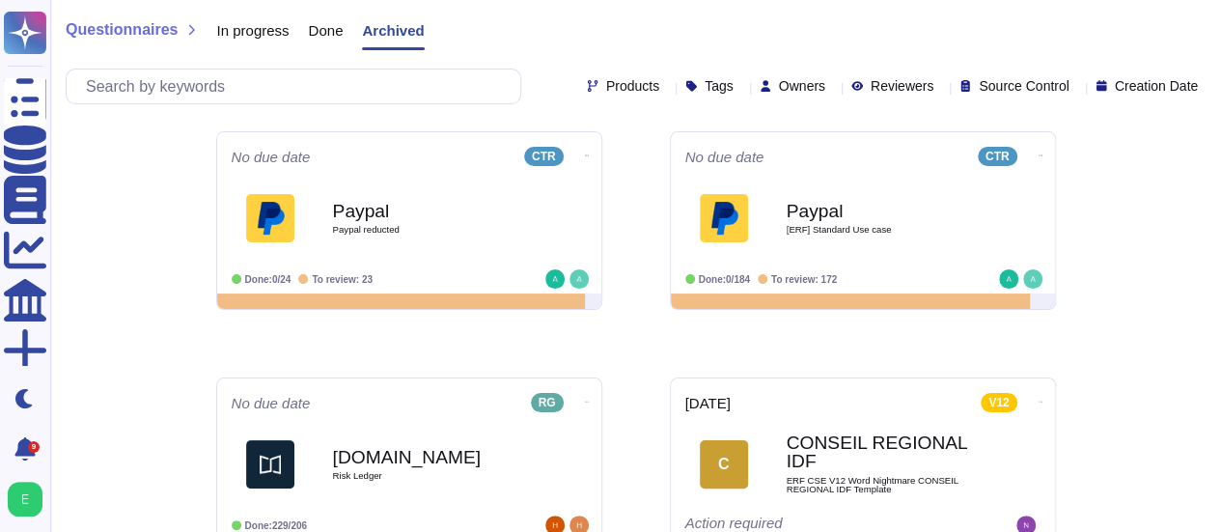
click at [264, 28] on span "In progress" at bounding box center [252, 30] width 72 height 14
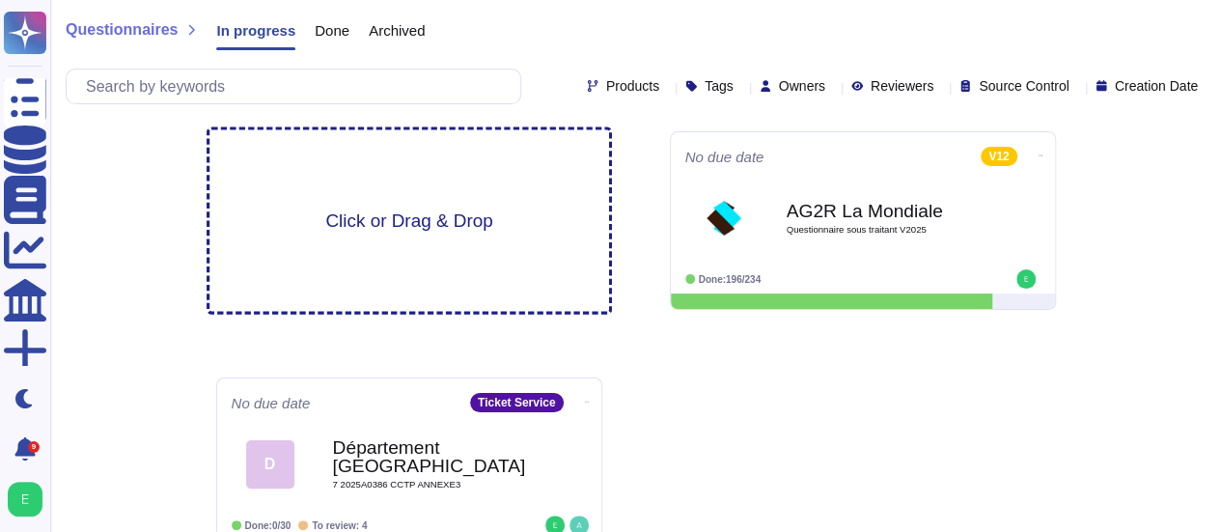
click at [407, 212] on span "Click or Drag & Drop" at bounding box center [408, 220] width 167 height 18
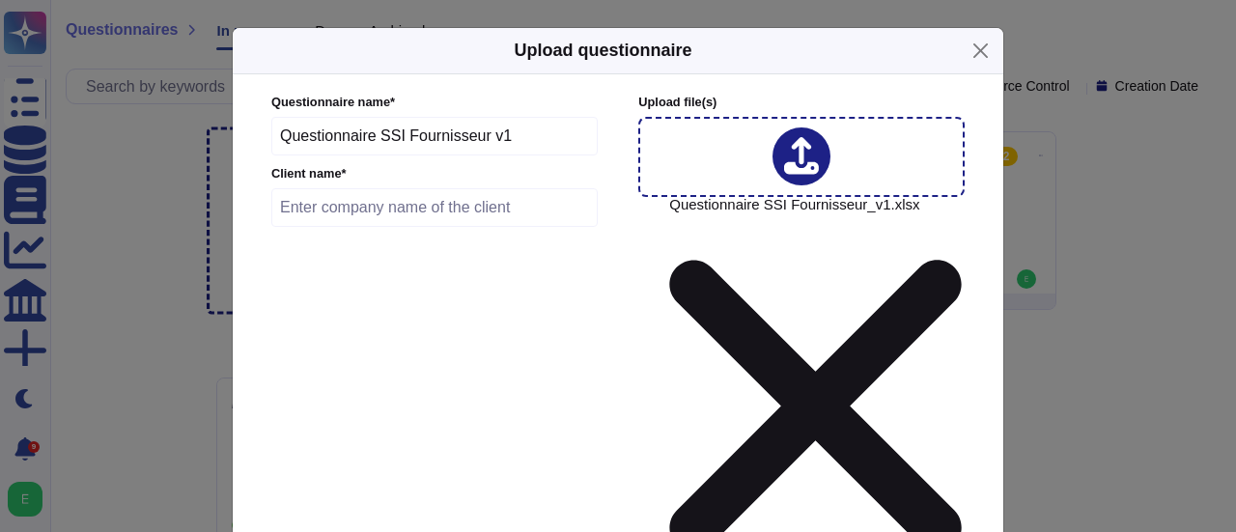
click at [351, 217] on input "text" at bounding box center [434, 207] width 326 height 39
type input "Crédit Agricole Corse"
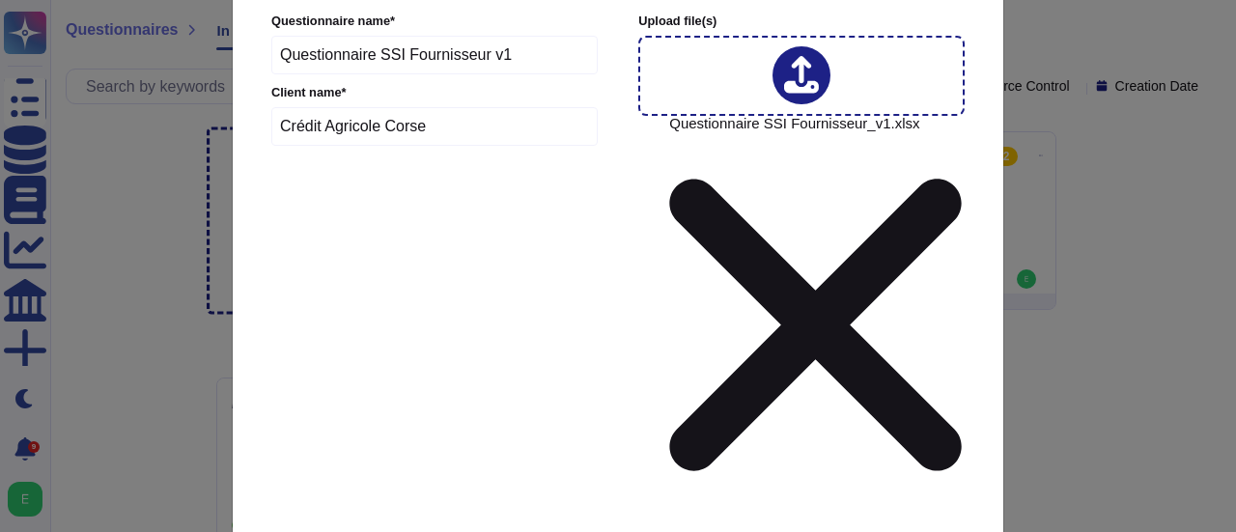
scroll to position [104, 0]
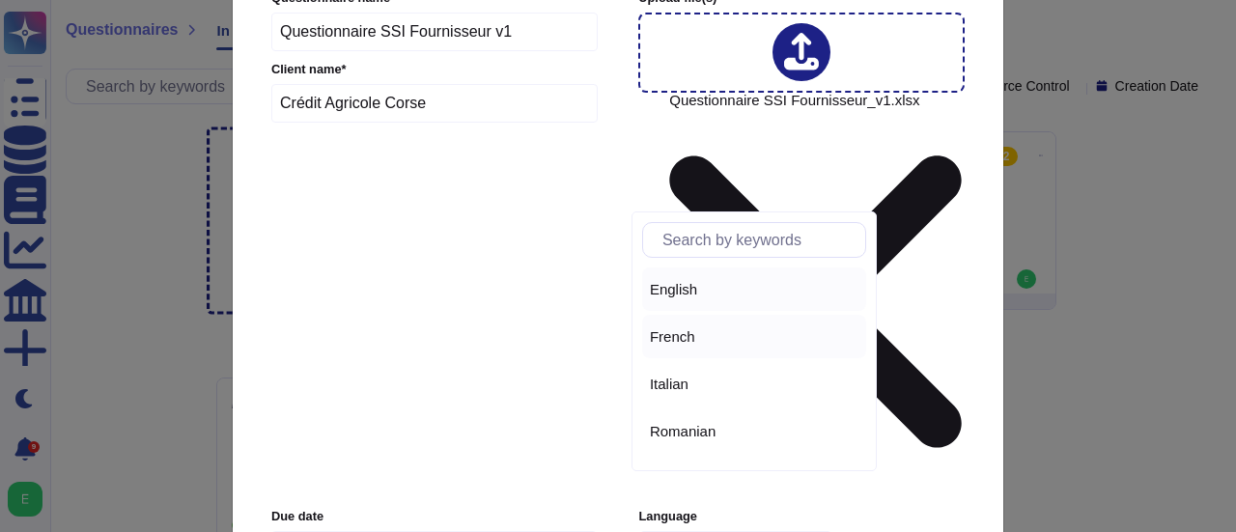
click at [677, 339] on span "French" at bounding box center [672, 336] width 45 height 17
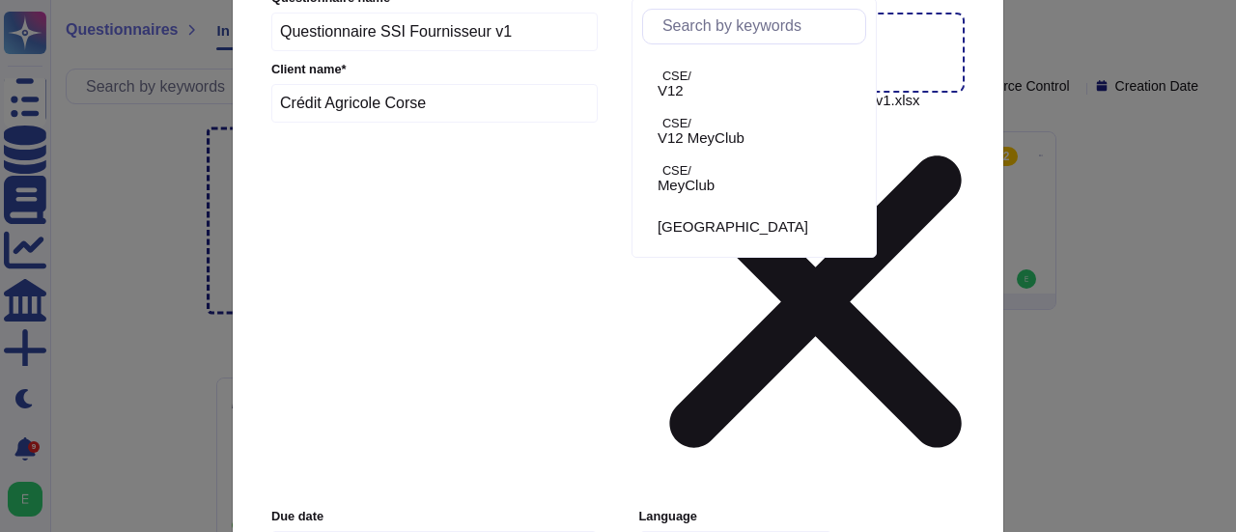
scroll to position [660, 0]
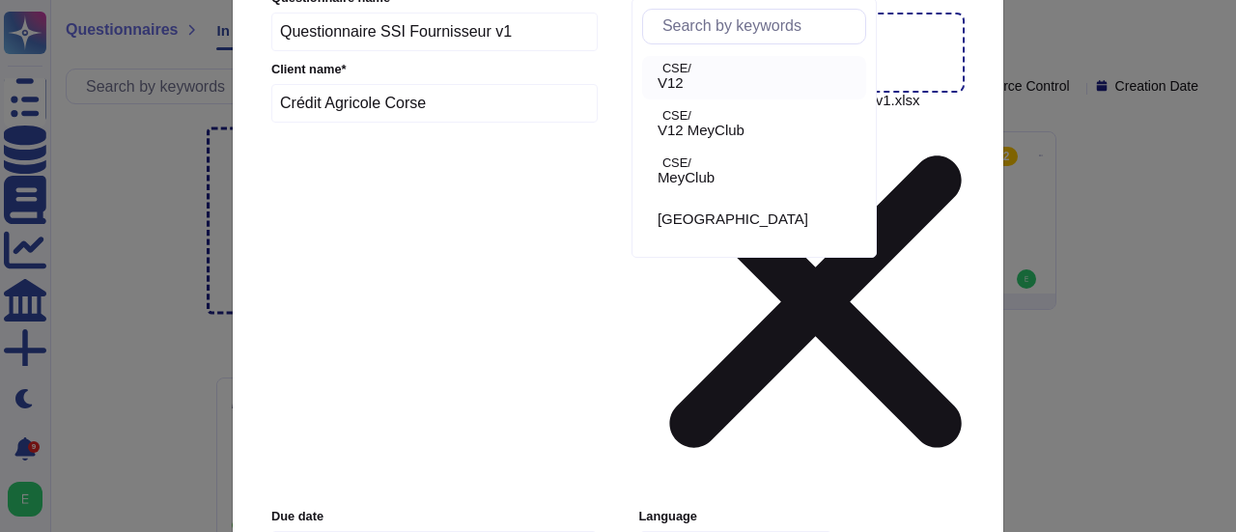
click at [683, 83] on span "V12" at bounding box center [670, 82] width 26 height 17
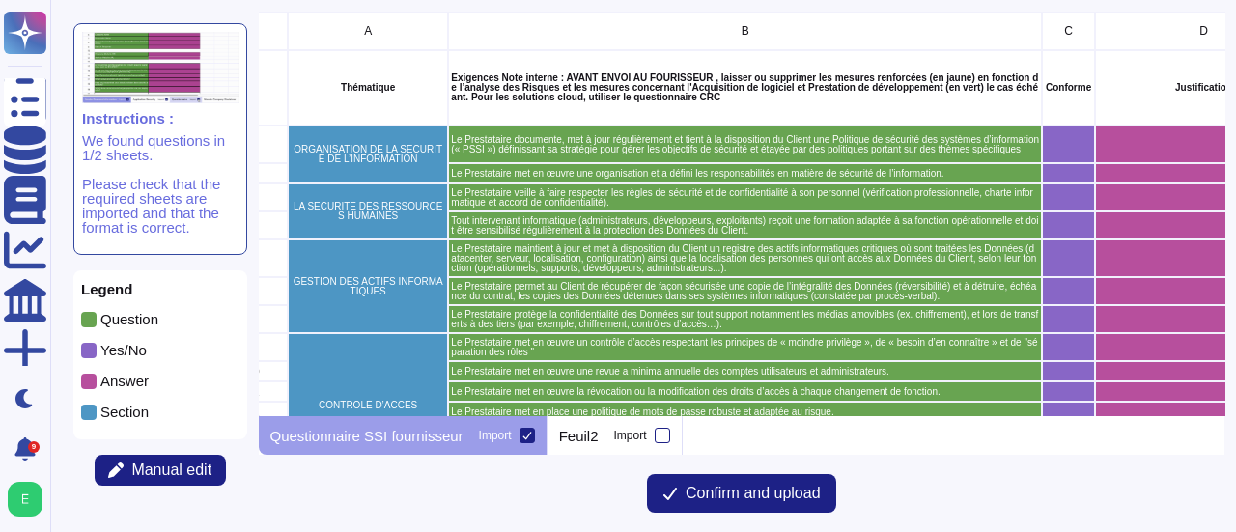
scroll to position [0, 27]
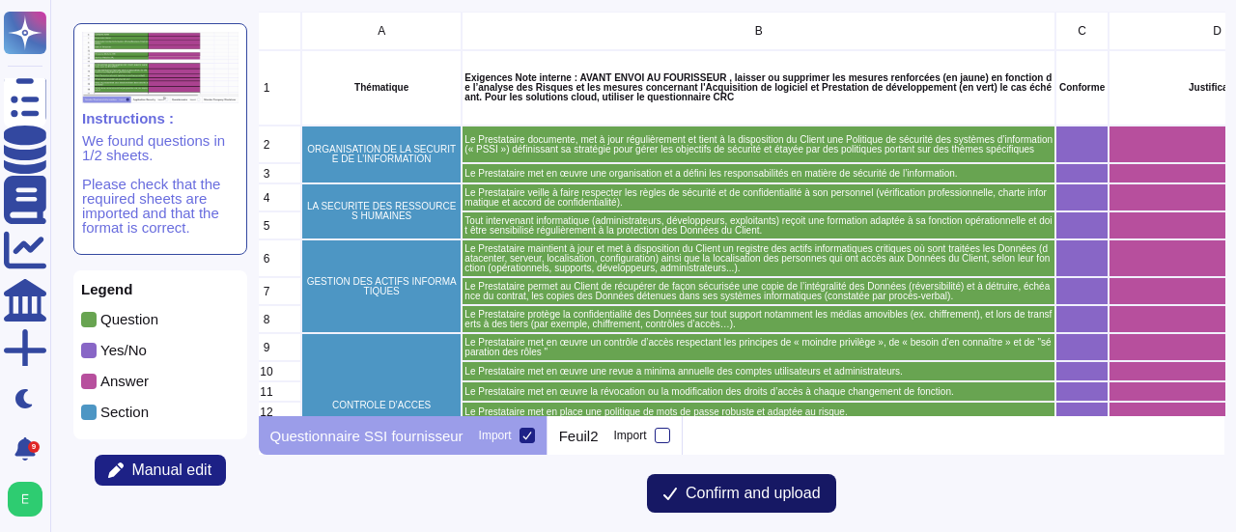
click at [766, 498] on span "Confirm and upload" at bounding box center [752, 493] width 135 height 15
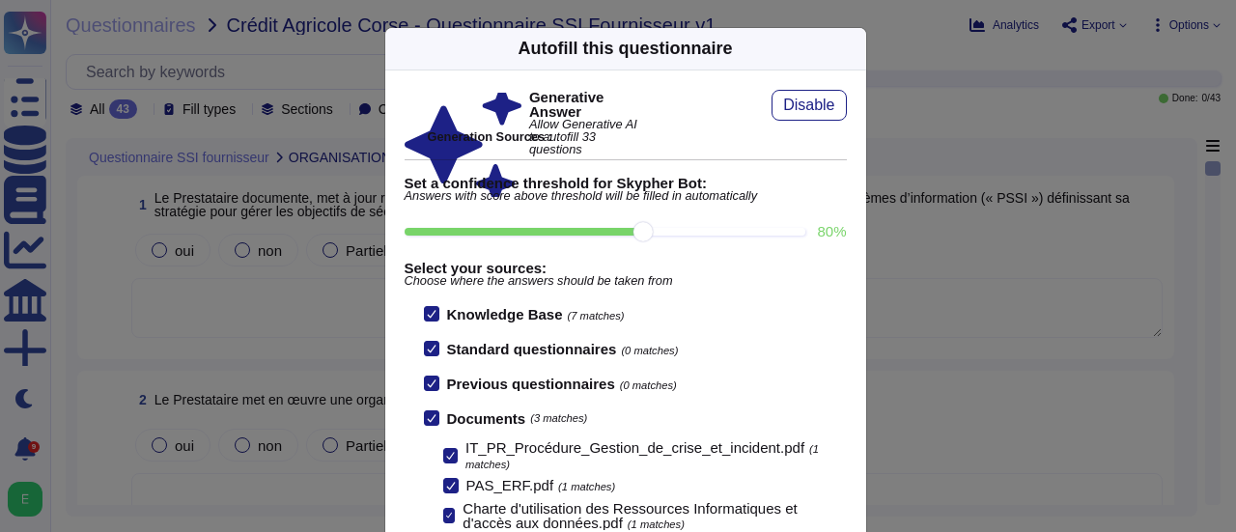
click at [427, 348] on icon at bounding box center [431, 350] width 9 height 8
click at [0, 0] on input "Standard questionnaires (0 matches)" at bounding box center [0, 0] width 0 height 0
click at [424, 387] on div at bounding box center [431, 383] width 15 height 15
click at [0, 0] on input "Previous questionnaires (0 matches)" at bounding box center [0, 0] width 0 height 0
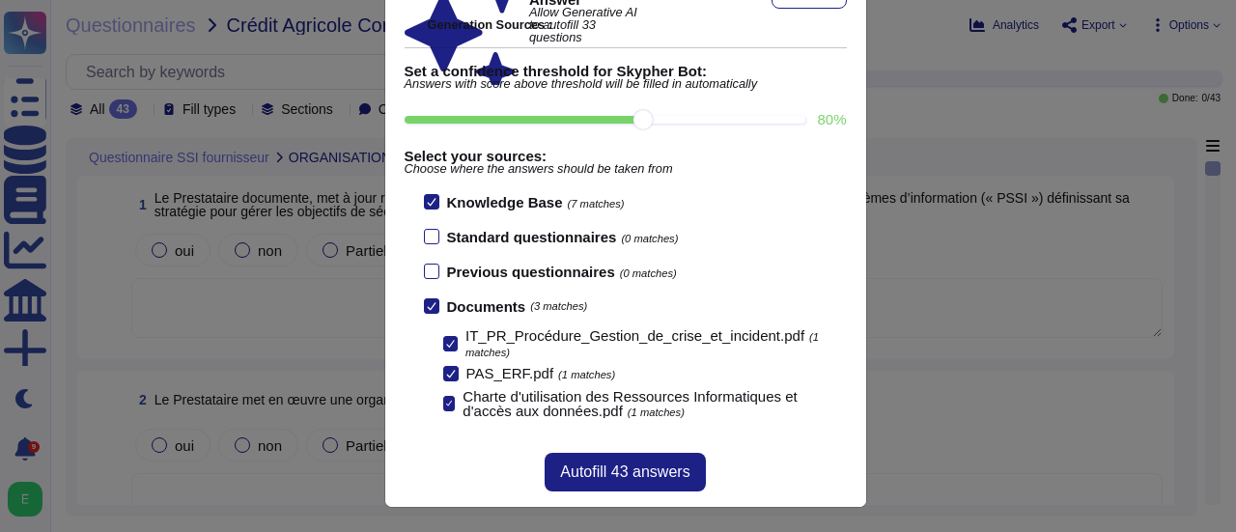
scroll to position [2, 0]
click at [615, 470] on span "Autofill 43 answers" at bounding box center [624, 471] width 129 height 15
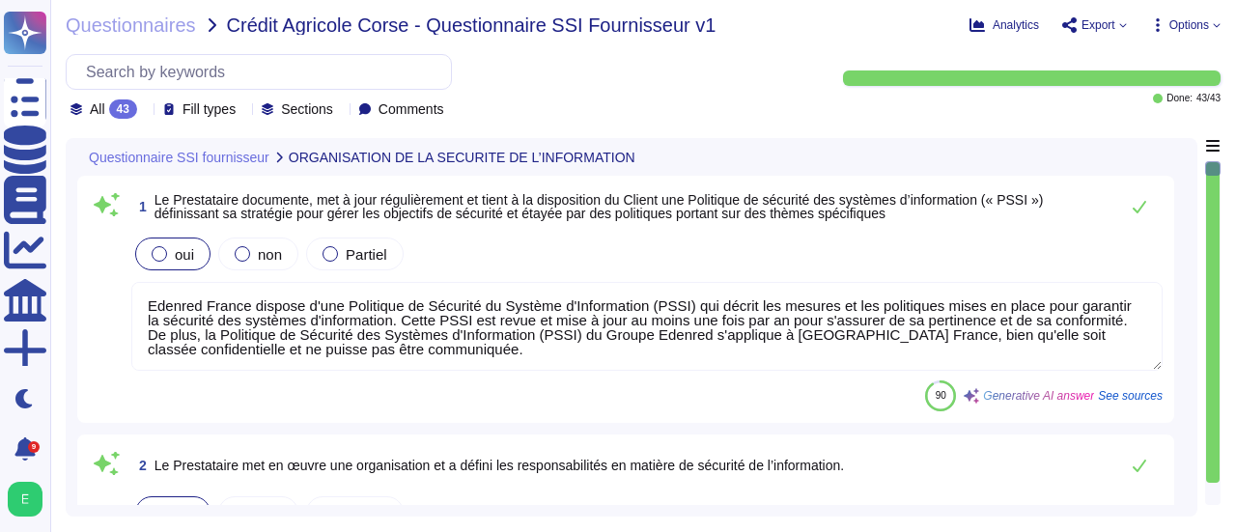
type textarea "Edenred France dispose d'une Politique de Sécurité du Système d'Information (PS…"
type textarea "Edenred France dispose d'une organisation spécifique en charge de la sécurité d…"
type textarea "Le Prestataire est tenu de faire respecter les règles de sécurité et de confide…"
